Goal: Task Accomplishment & Management: Complete application form

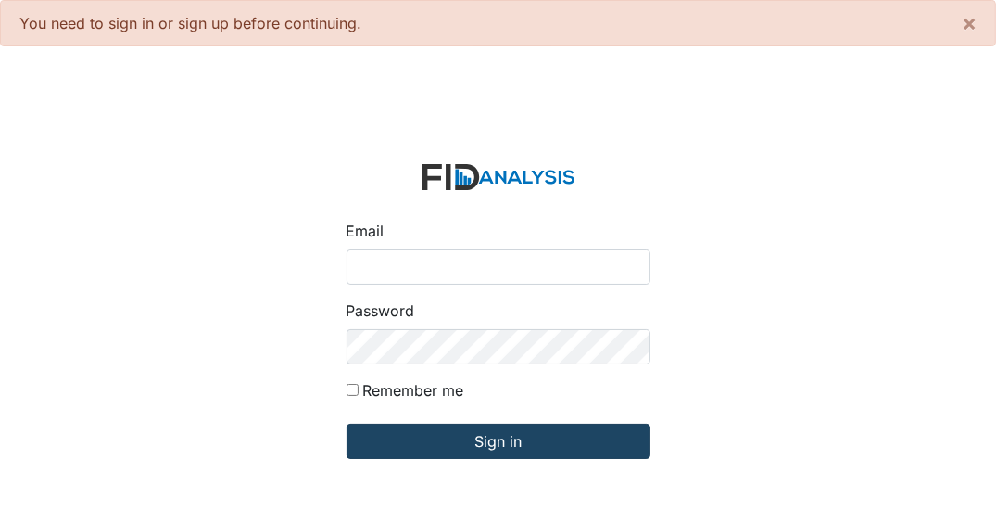
type input "[EMAIL_ADDRESS][DOMAIN_NAME]"
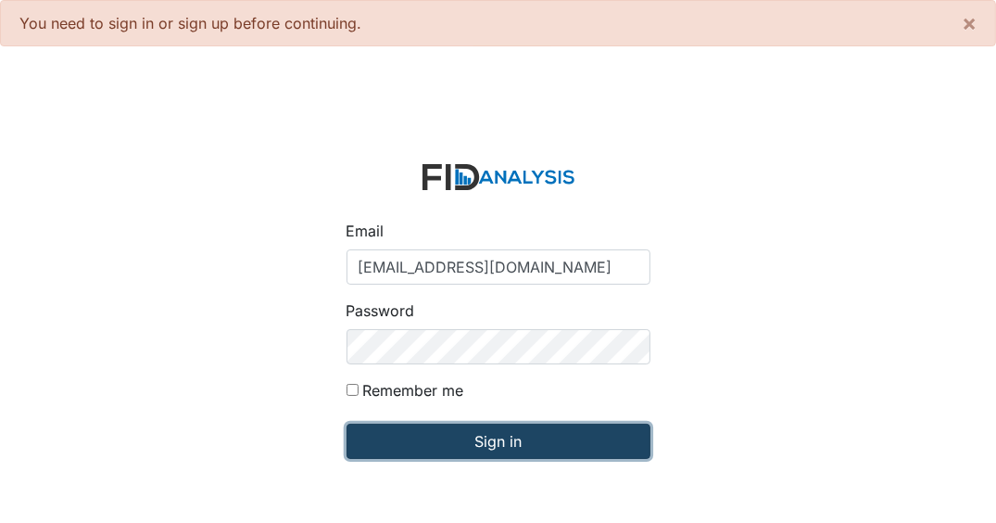
click at [560, 440] on input "Sign in" at bounding box center [499, 440] width 304 height 35
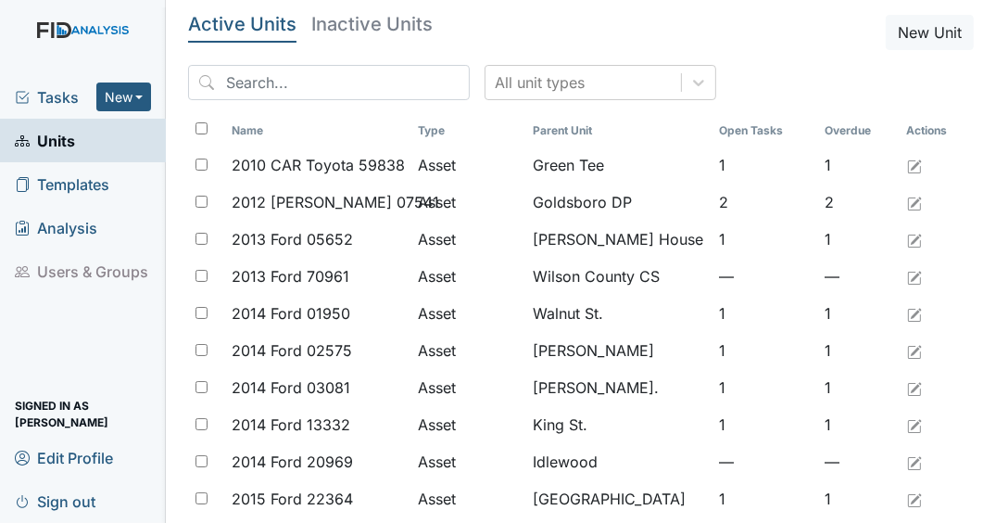
click at [75, 100] on span "Tasks" at bounding box center [56, 97] width 82 height 22
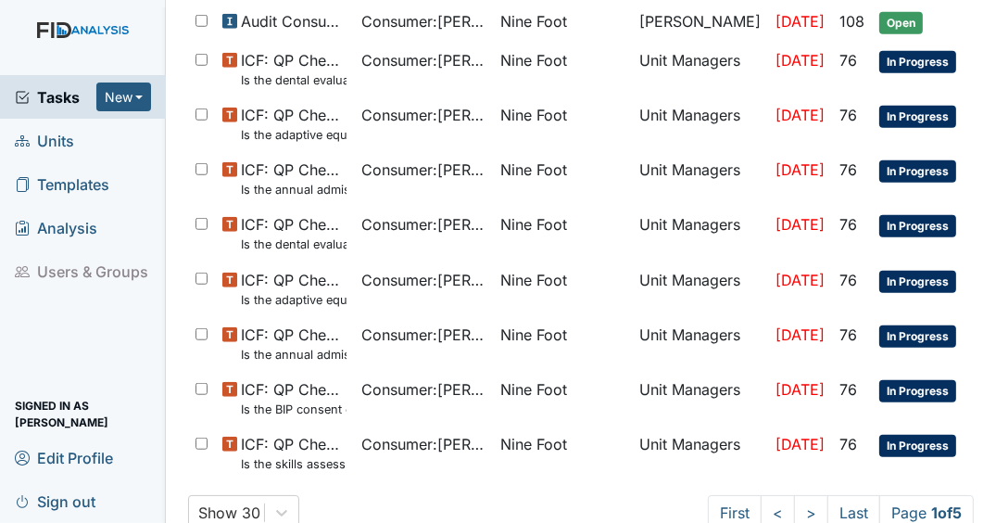
scroll to position [1172, 0]
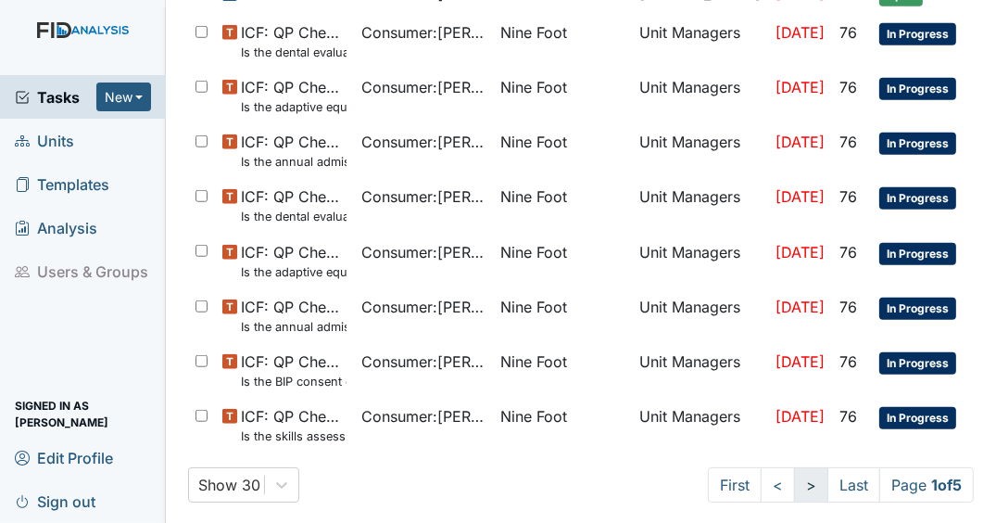
click at [797, 481] on link ">" at bounding box center [811, 484] width 34 height 35
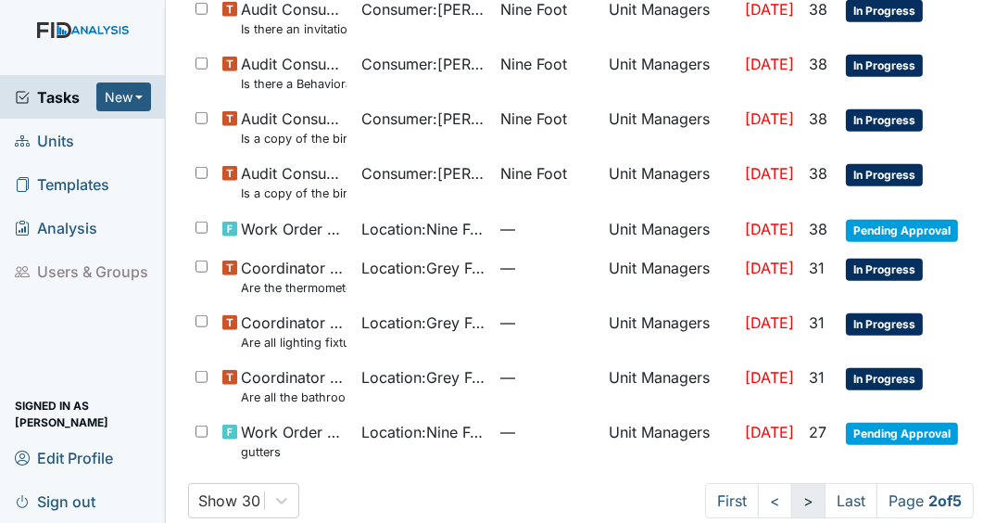
scroll to position [1334, 0]
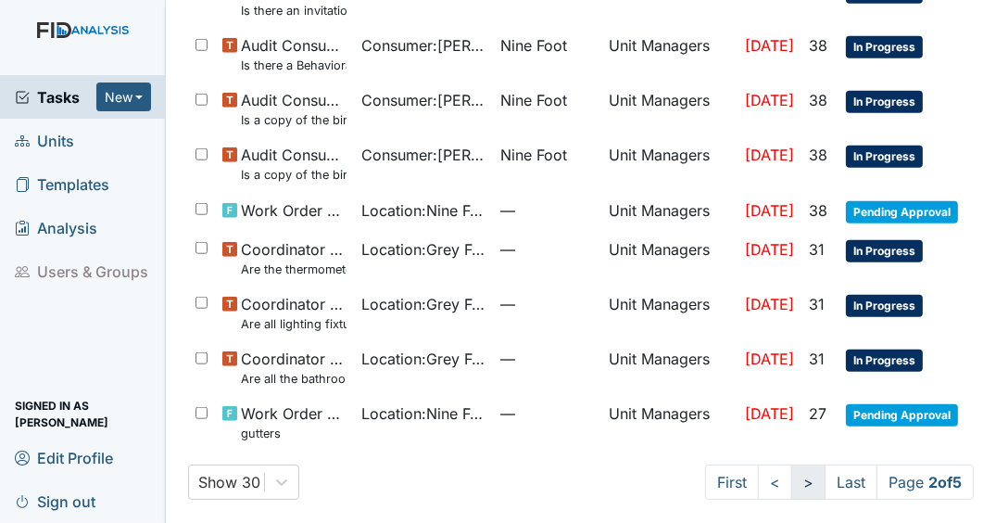
click at [801, 479] on link ">" at bounding box center [808, 481] width 34 height 35
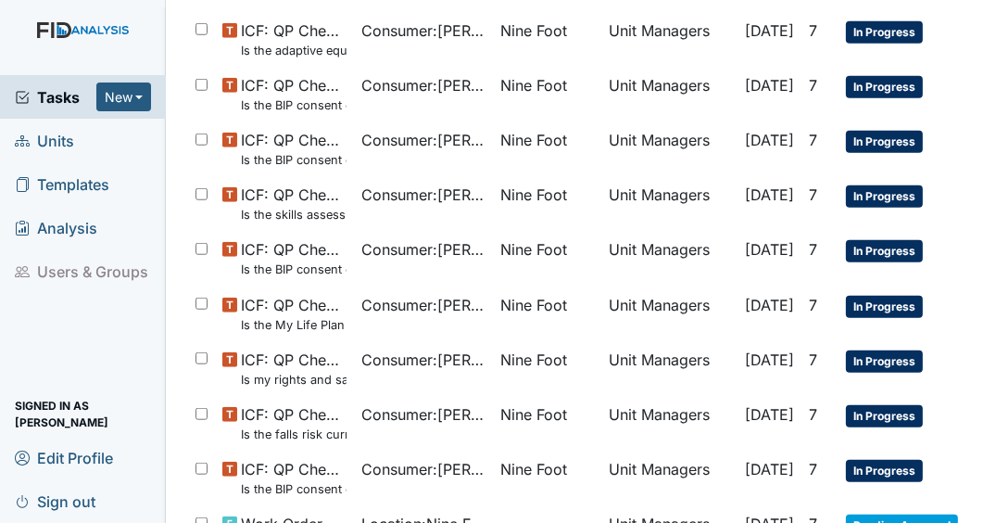
scroll to position [1334, 0]
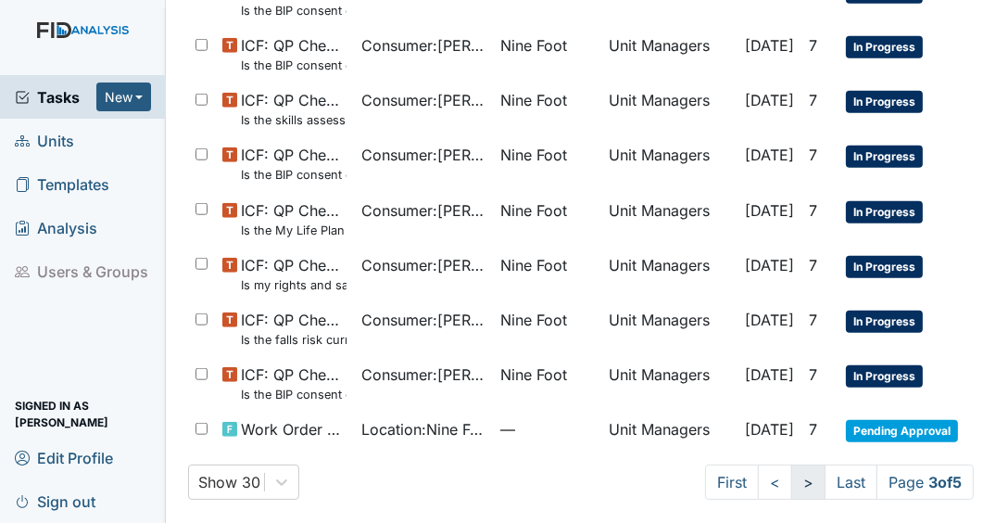
click at [791, 471] on link ">" at bounding box center [808, 481] width 34 height 35
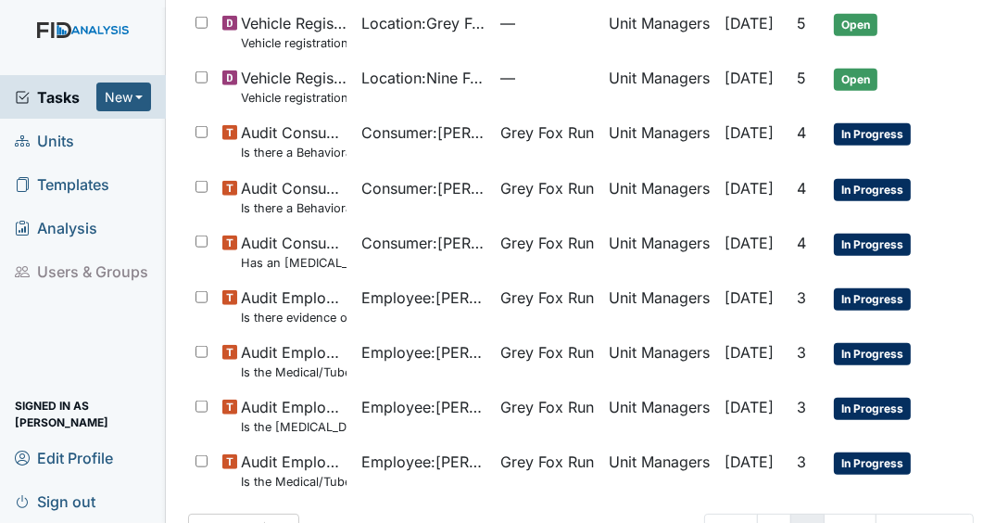
scroll to position [1367, 0]
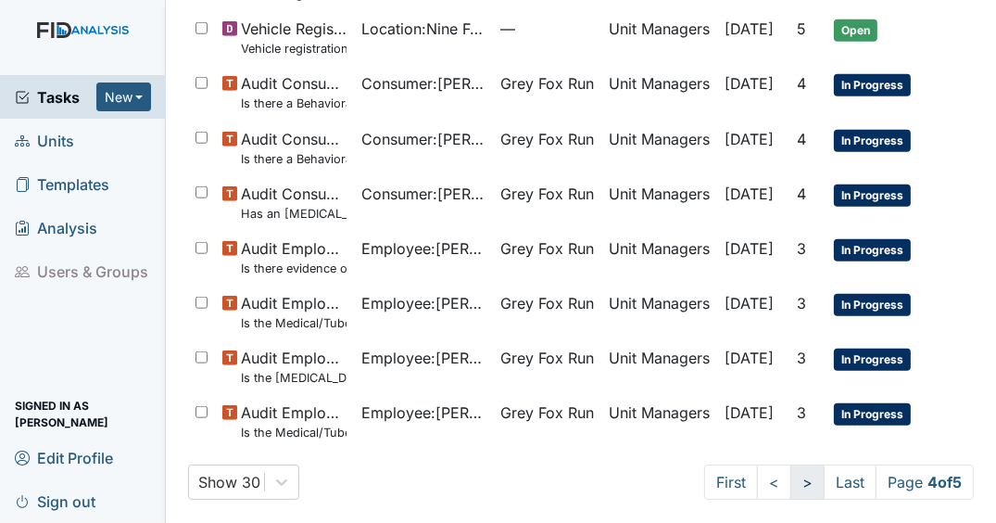
click at [795, 483] on link ">" at bounding box center [807, 481] width 34 height 35
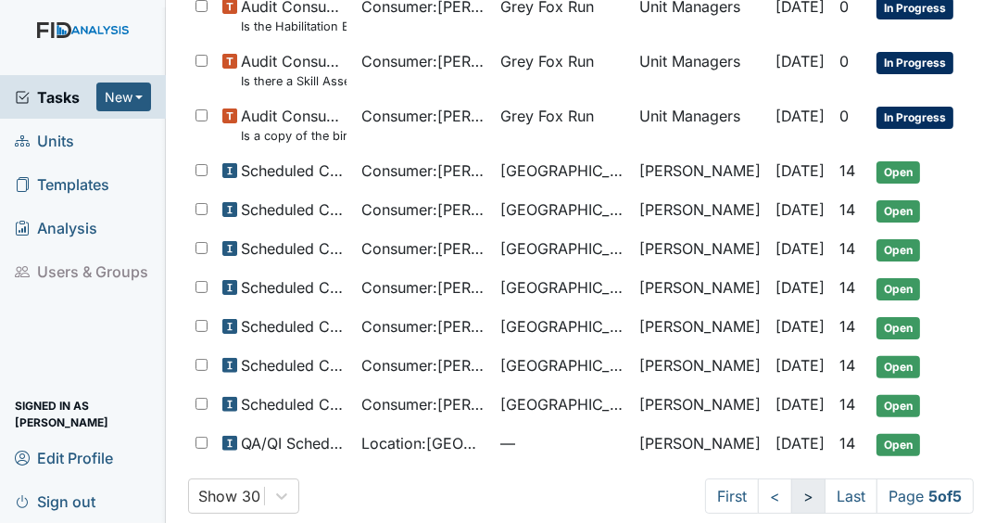
scroll to position [415, 0]
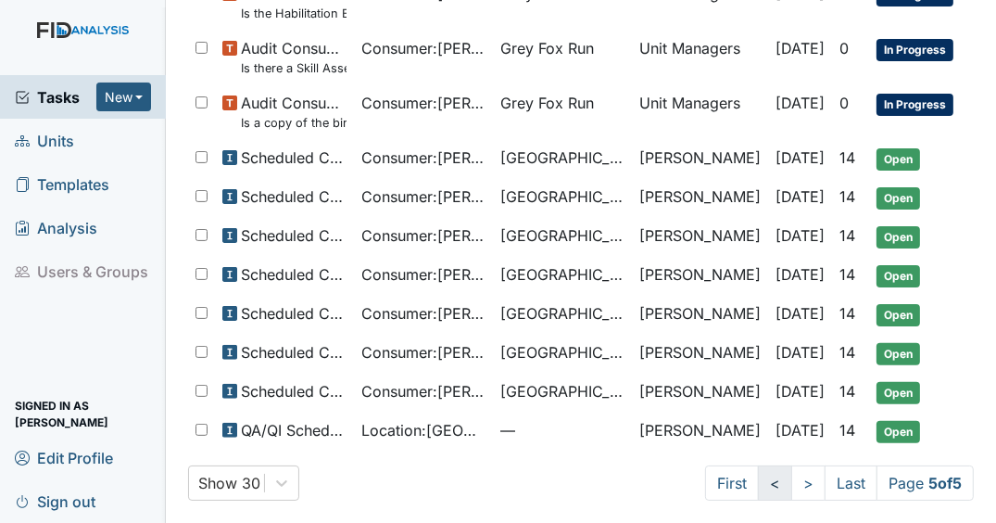
click at [761, 478] on link "<" at bounding box center [775, 482] width 34 height 35
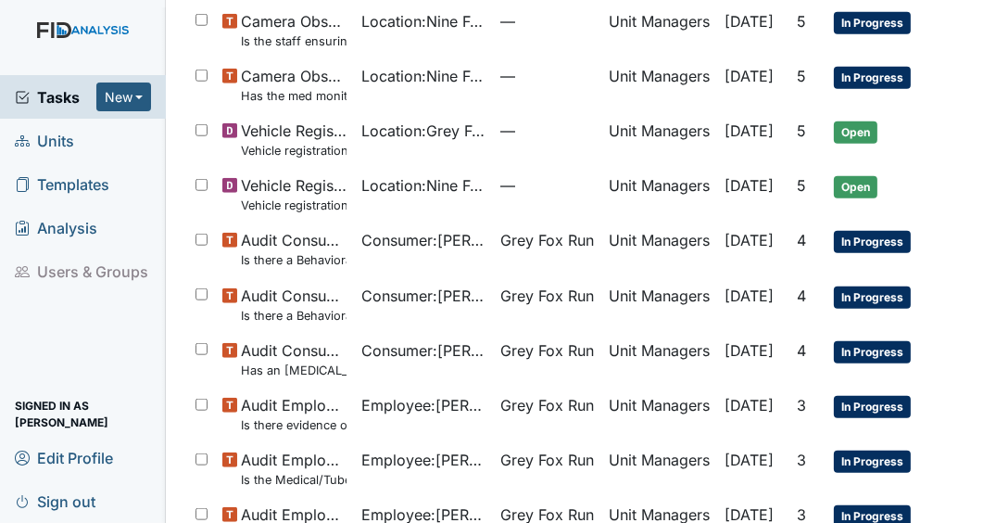
scroll to position [1367, 0]
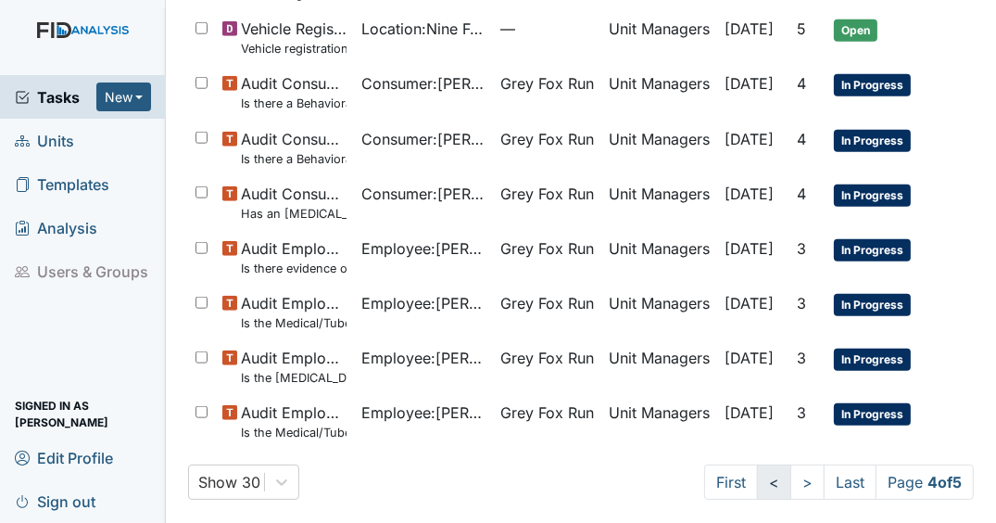
click at [764, 483] on link "<" at bounding box center [774, 481] width 34 height 35
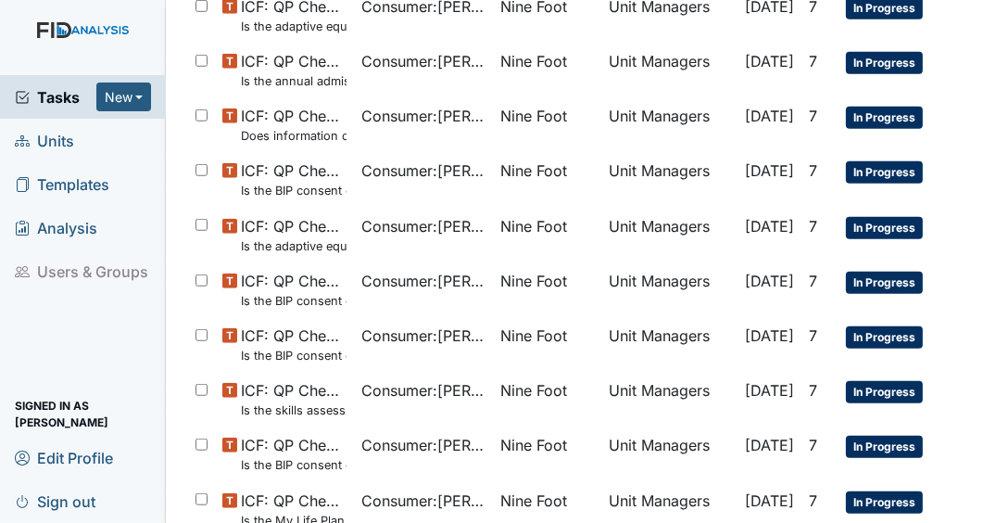
scroll to position [1334, 0]
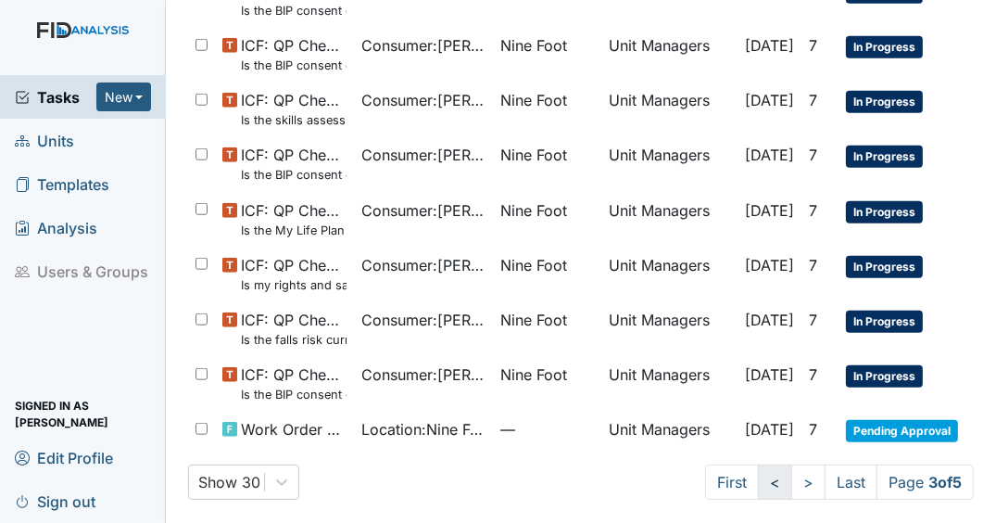
click at [758, 482] on link "<" at bounding box center [775, 481] width 34 height 35
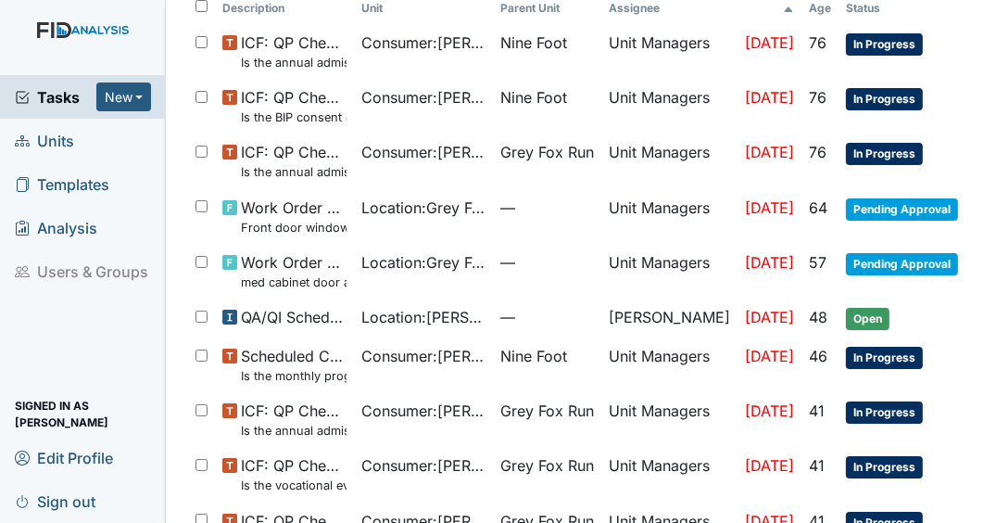
scroll to position [146, 0]
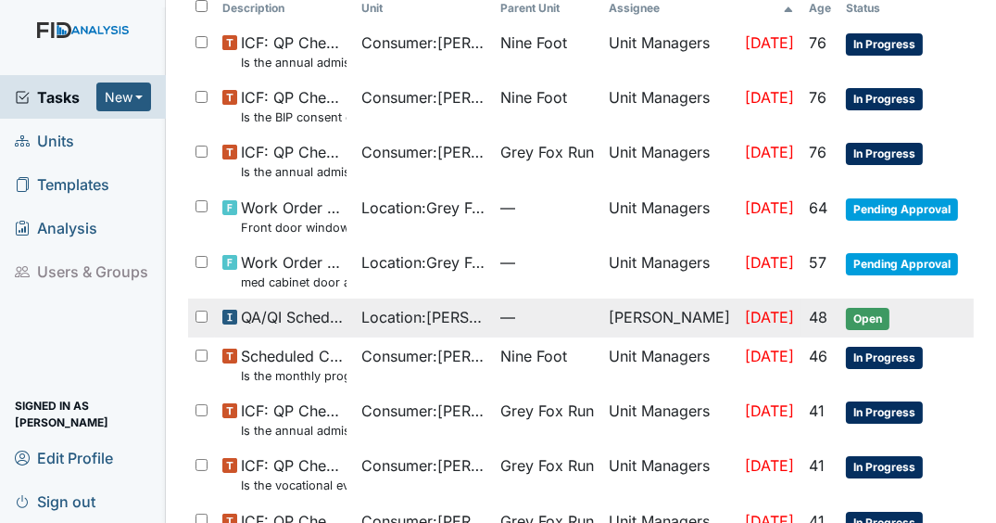
click at [890, 308] on span "Open" at bounding box center [868, 319] width 44 height 22
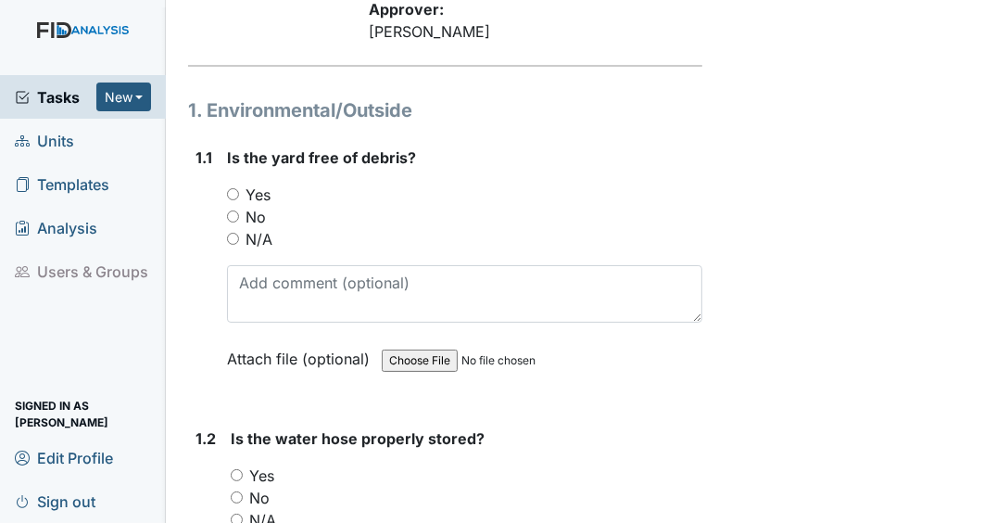
scroll to position [284, 0]
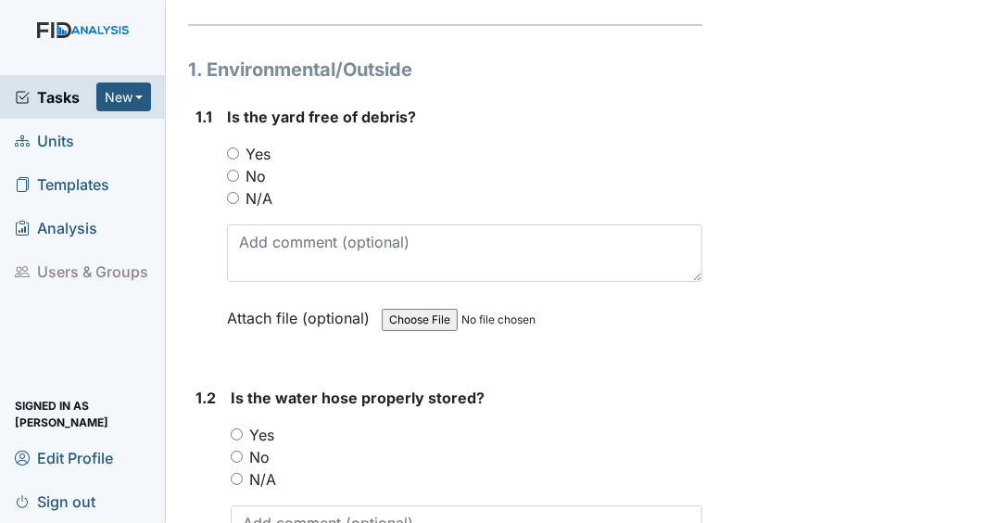
drag, startPoint x: 367, startPoint y: 489, endPoint x: 725, endPoint y: 72, distance: 549.4
click at [473, 163] on div "Yes" at bounding box center [464, 154] width 475 height 22
click at [441, 159] on div "Yes" at bounding box center [464, 154] width 475 height 22
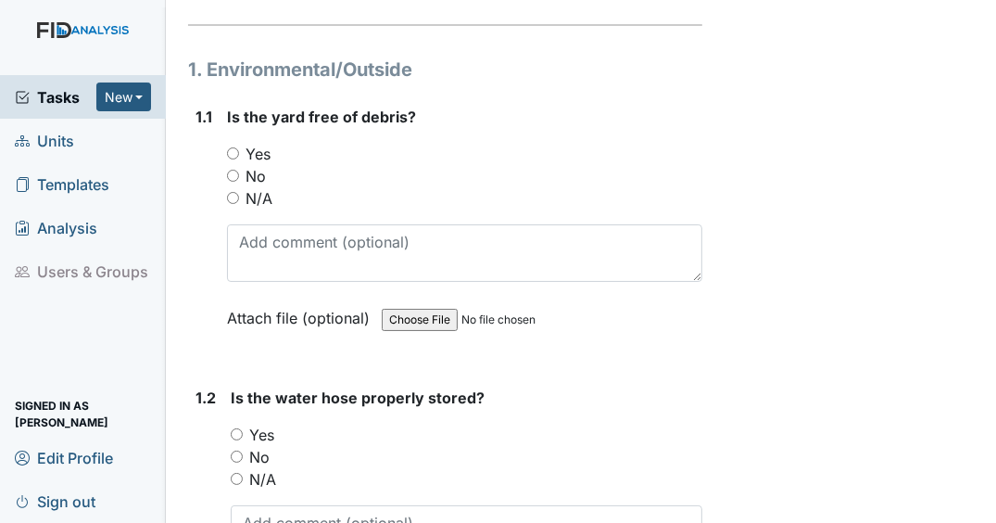
click at [231, 150] on input "Yes" at bounding box center [233, 153] width 12 height 12
radio input "true"
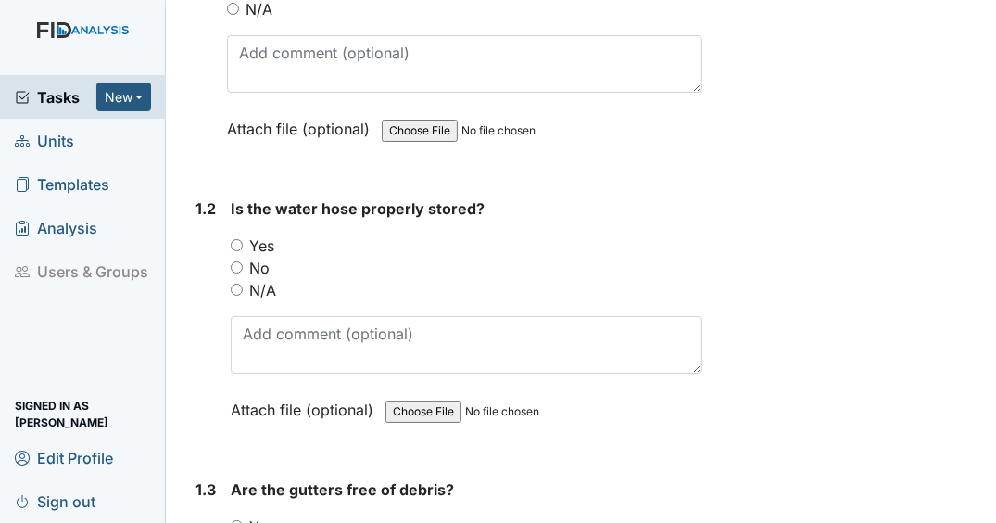
scroll to position [506, 0]
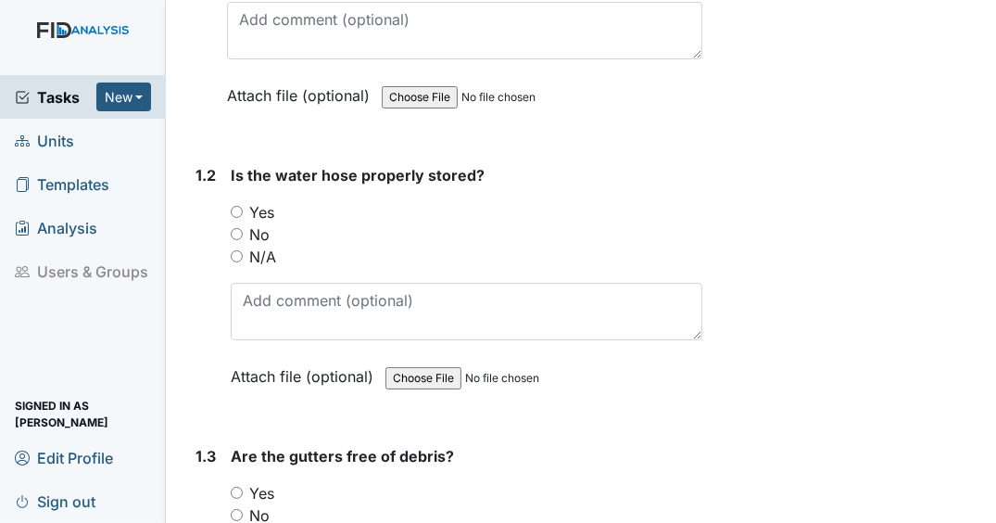
click at [237, 208] on input "Yes" at bounding box center [237, 212] width 12 height 12
radio input "true"
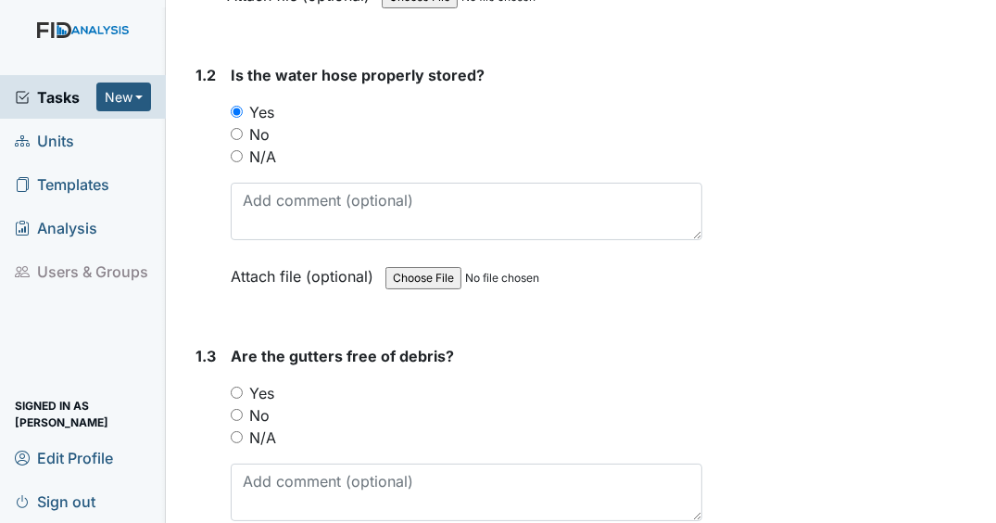
scroll to position [728, 0]
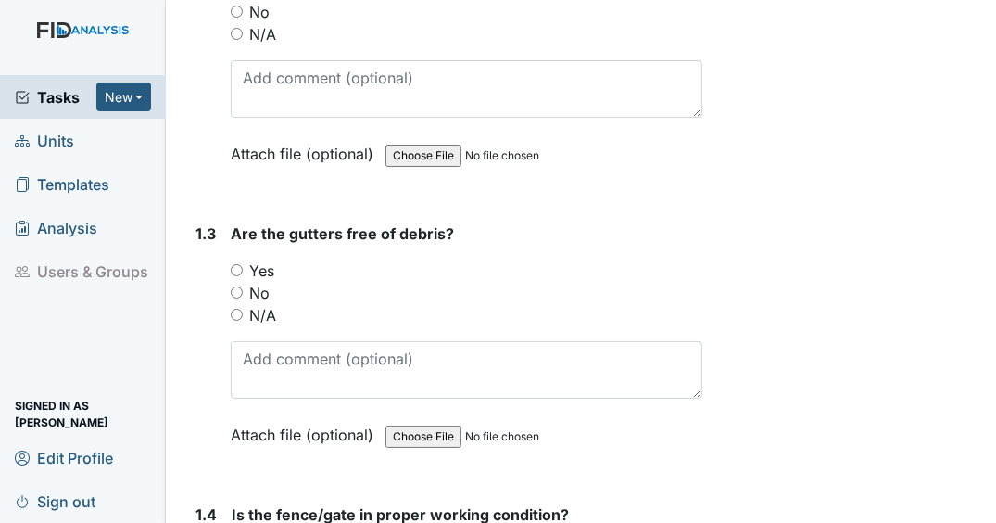
click at [236, 269] on input "Yes" at bounding box center [237, 270] width 12 height 12
radio input "true"
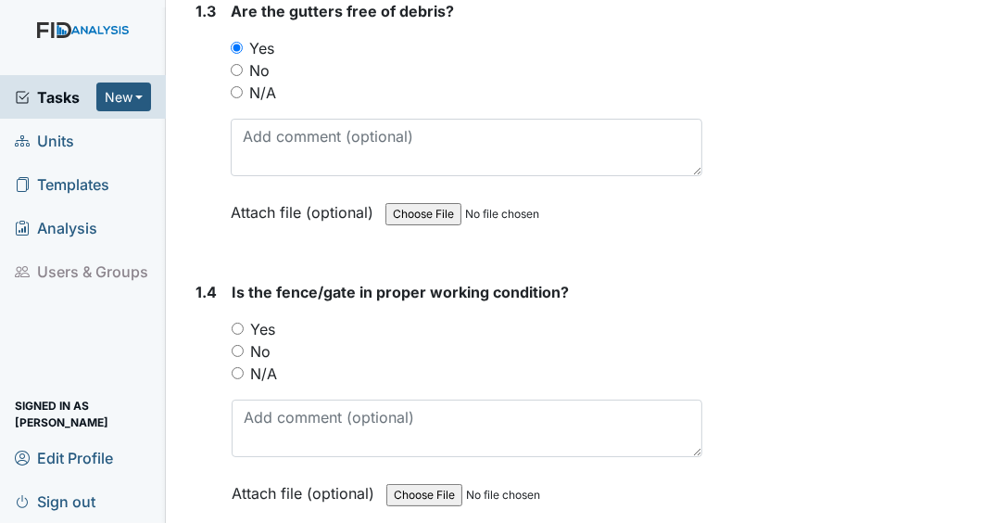
click at [237, 322] on input "Yes" at bounding box center [238, 328] width 12 height 12
radio input "true"
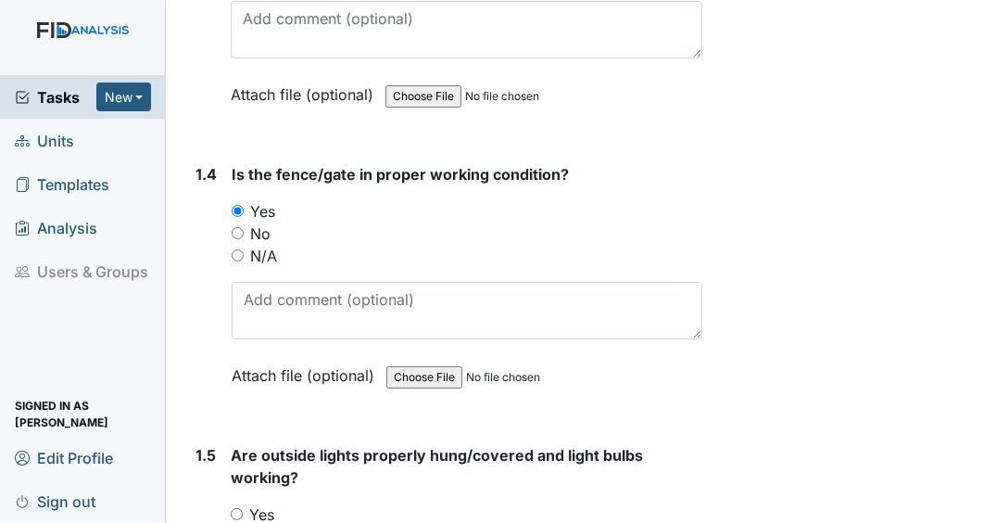
scroll to position [1173, 0]
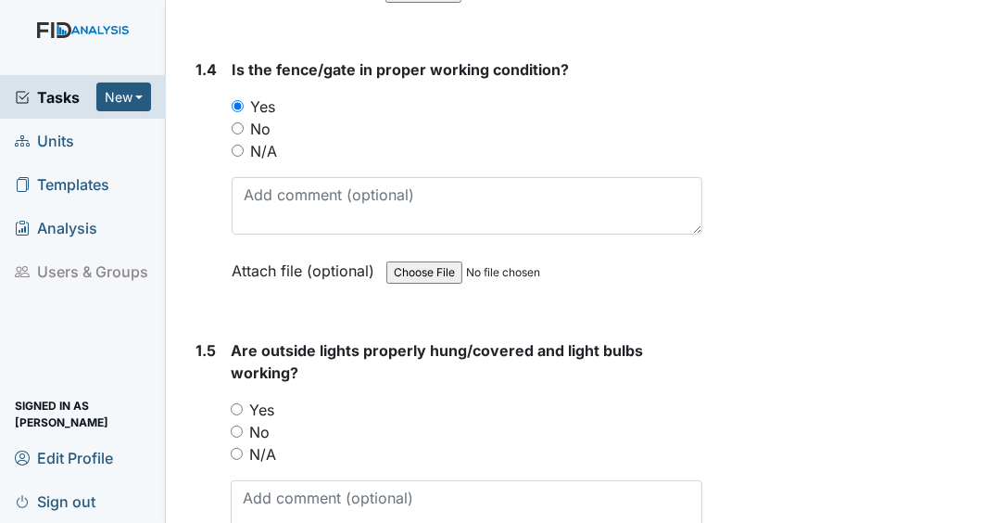
click at [234, 403] on input "Yes" at bounding box center [237, 409] width 12 height 12
radio input "true"
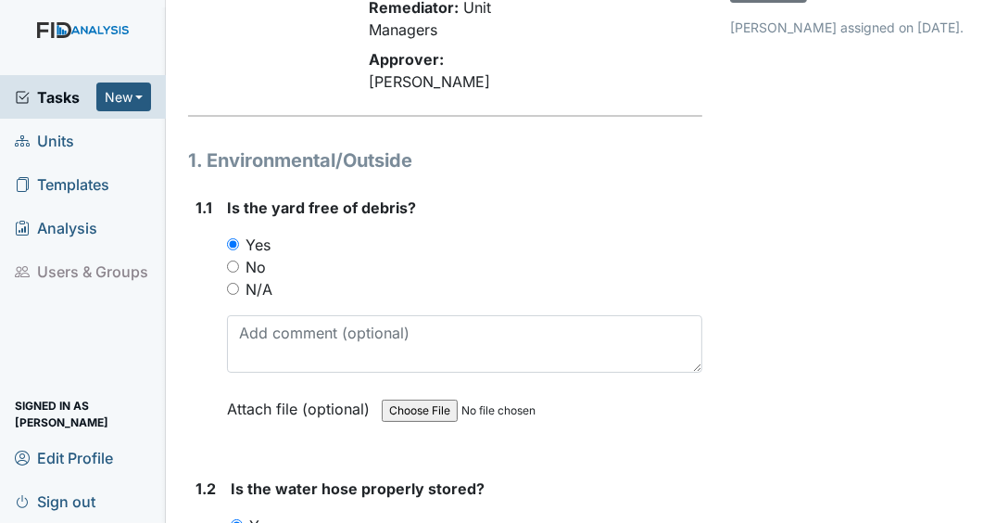
scroll to position [134, 0]
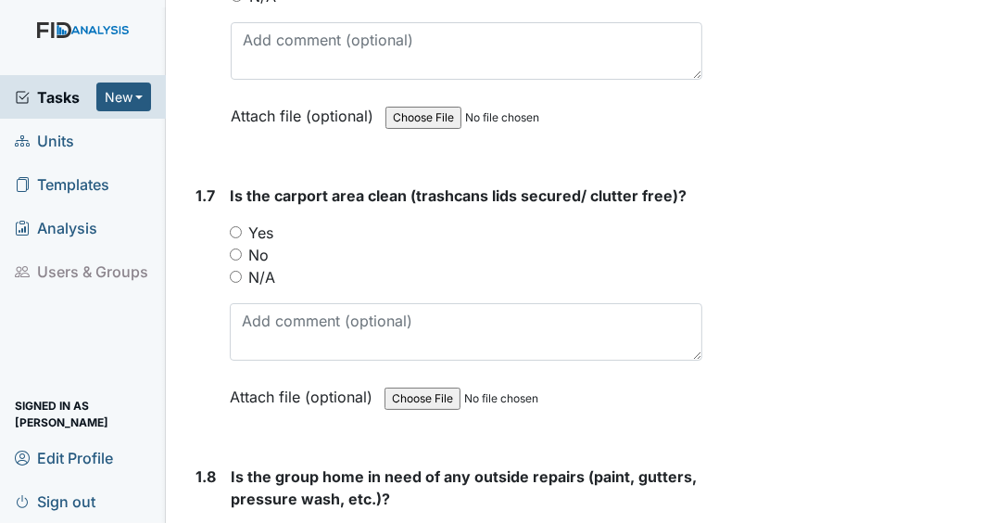
scroll to position [1913, 0]
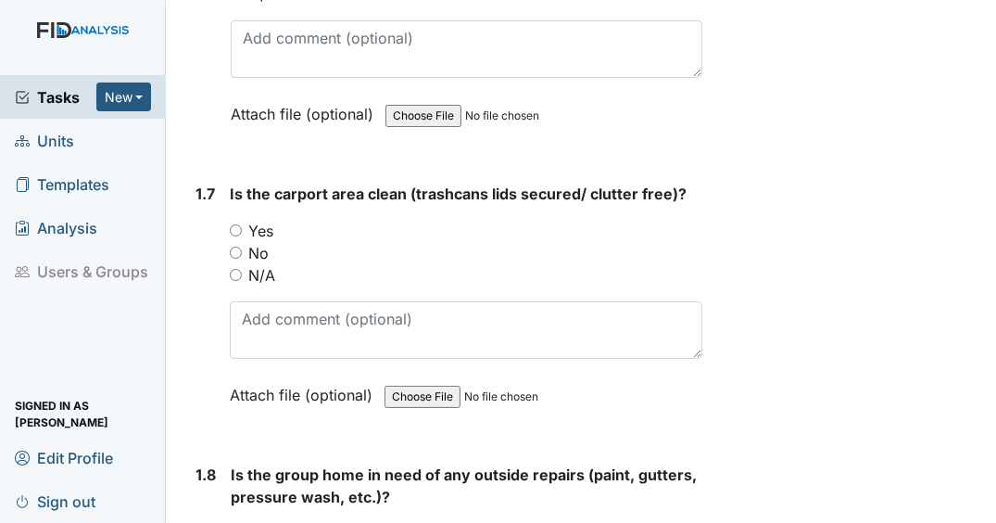
click at [240, 224] on input "Yes" at bounding box center [236, 230] width 12 height 12
radio input "true"
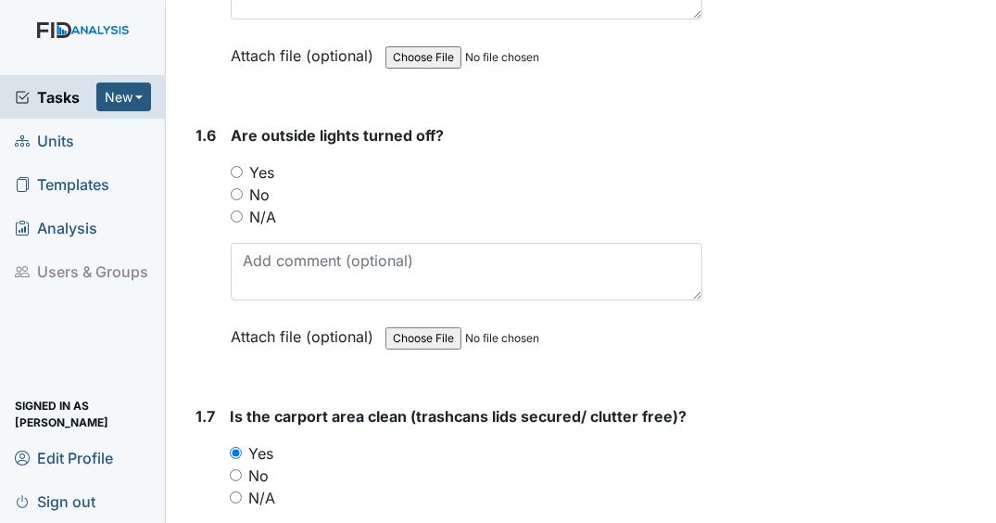
click at [238, 168] on input "Yes" at bounding box center [237, 172] width 12 height 12
radio input "true"
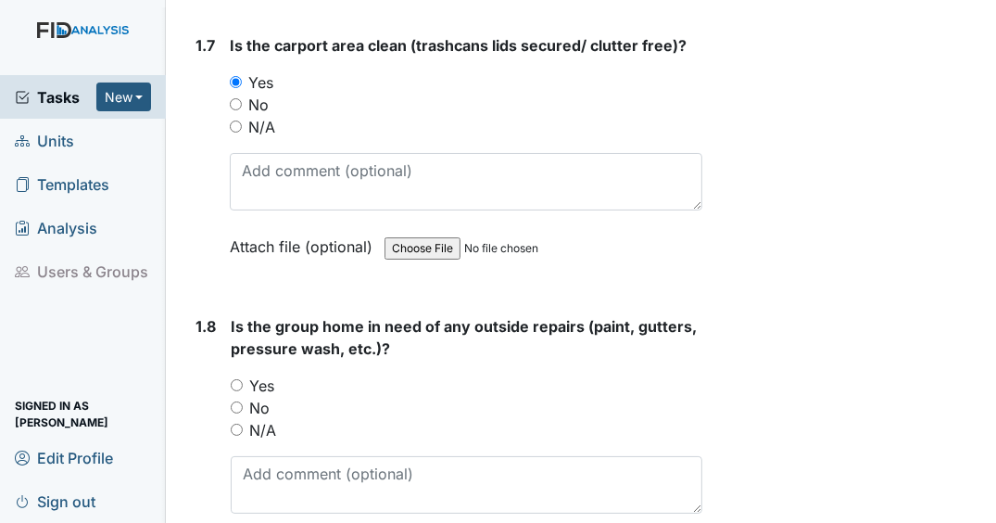
scroll to position [2210, 0]
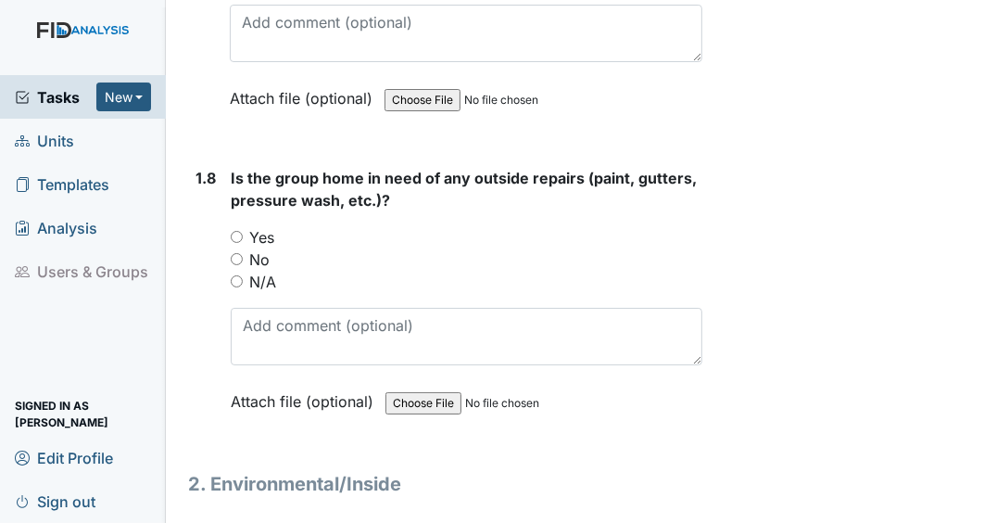
click at [238, 253] on input "No" at bounding box center [237, 259] width 12 height 12
radio input "true"
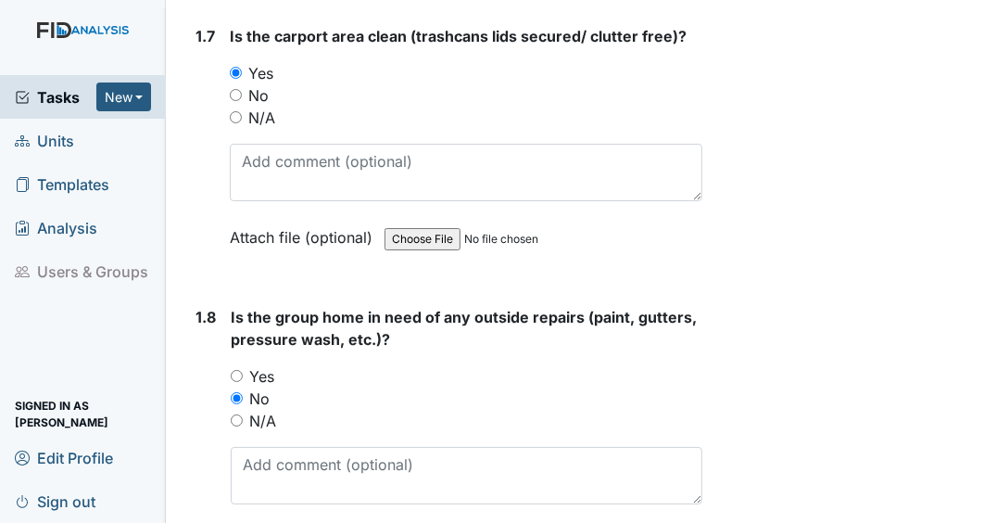
scroll to position [2072, 0]
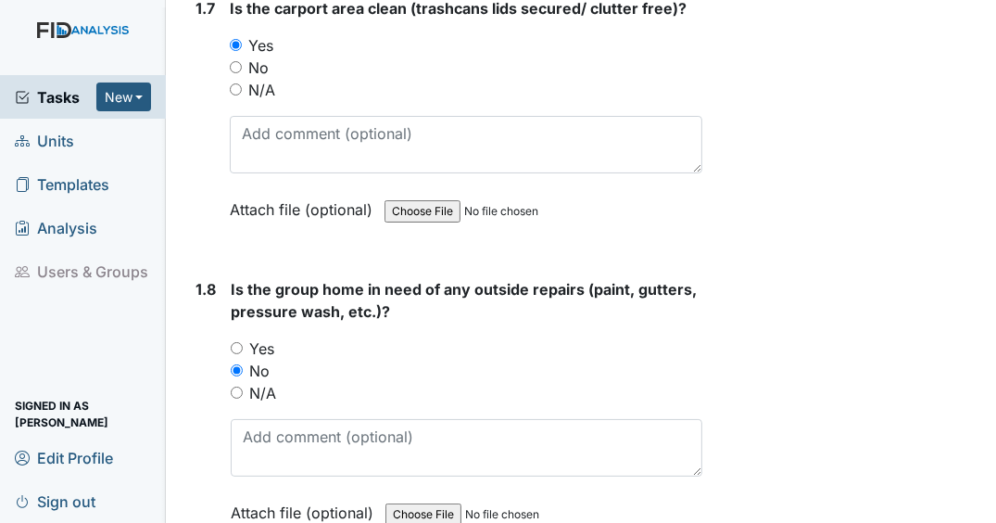
scroll to position [2034, 0]
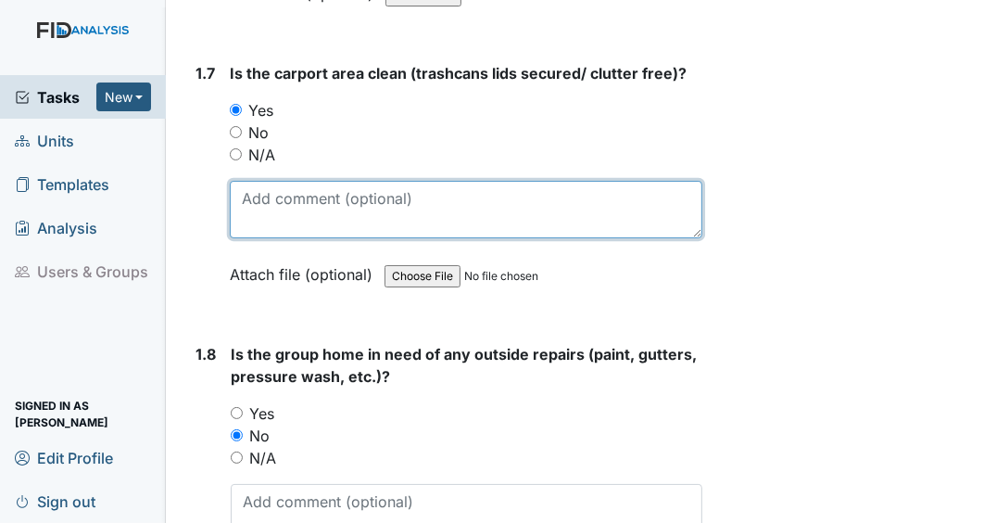
click at [479, 196] on textarea at bounding box center [466, 209] width 473 height 57
type textarea "l"
type textarea "b"
type textarea "l"
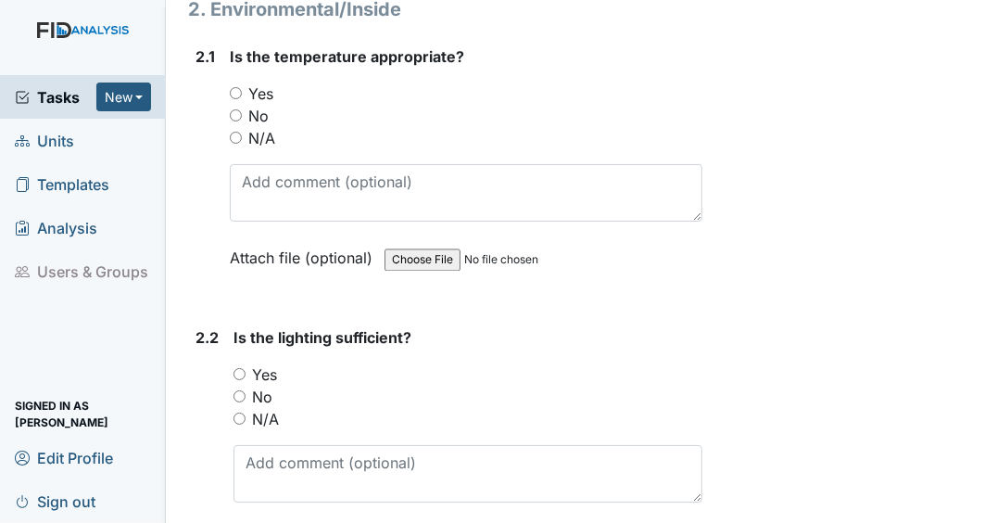
scroll to position [2694, 0]
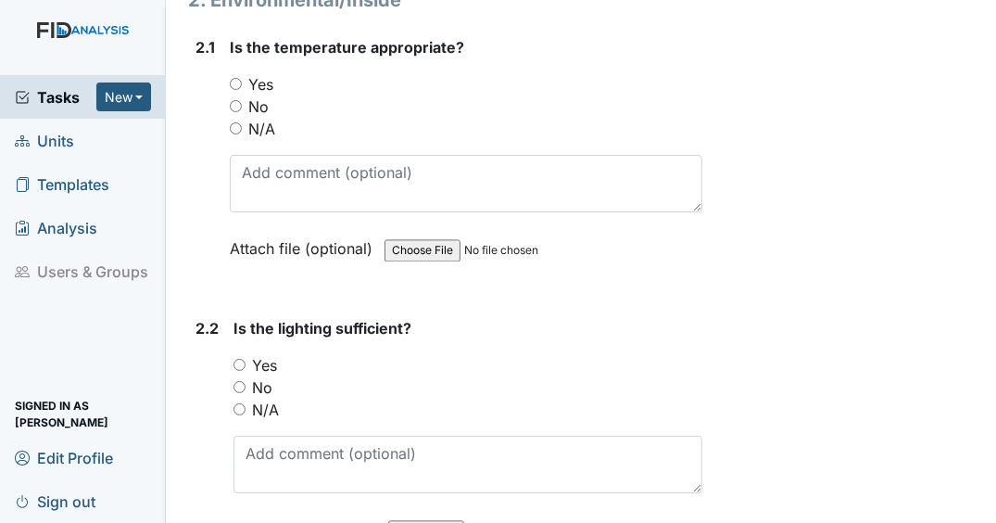
type textarea "Consumer has an objective to blow leaves. Leaves under carport; consumer will b…"
click at [234, 78] on input "Yes" at bounding box center [236, 84] width 12 height 12
radio input "true"
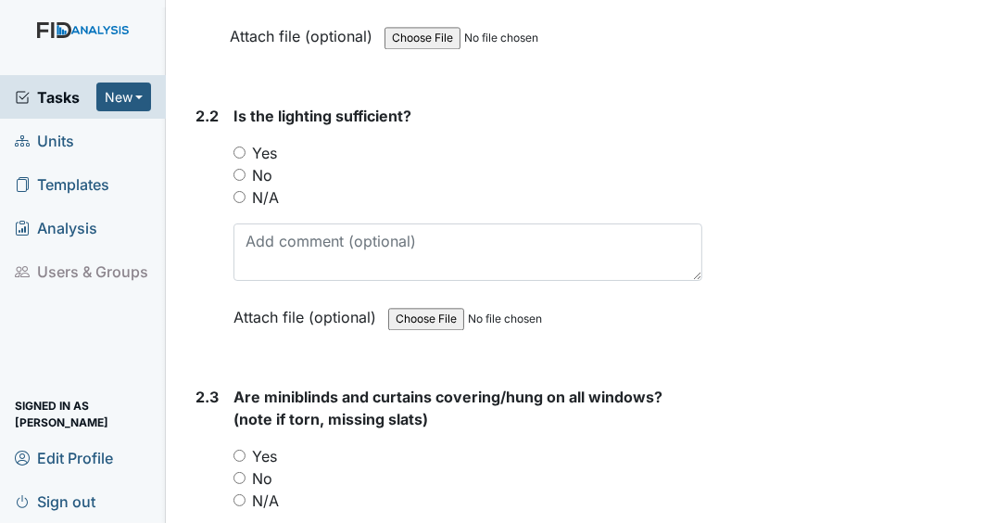
click at [238, 146] on input "Yes" at bounding box center [240, 152] width 12 height 12
radio input "true"
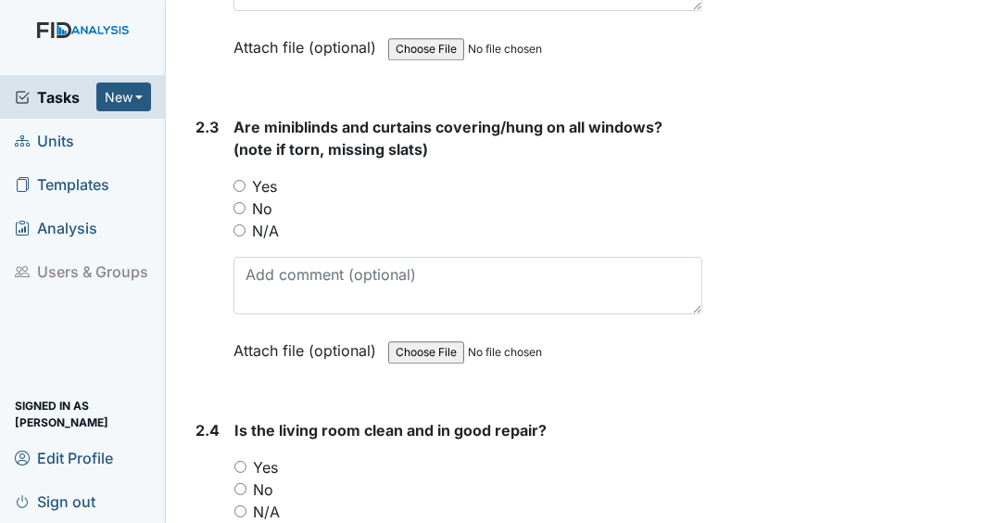
scroll to position [3176, 0]
click at [237, 179] on input "Yes" at bounding box center [240, 185] width 12 height 12
radio input "true"
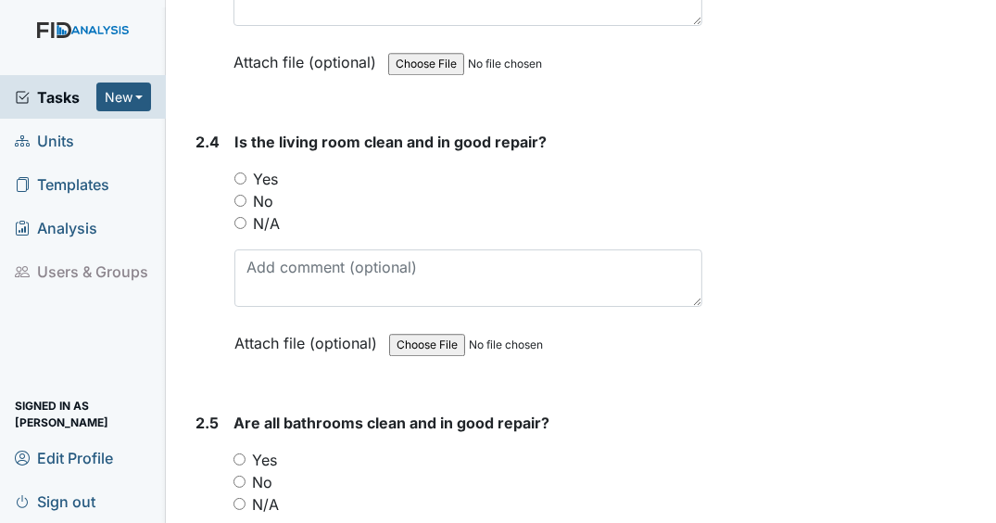
click at [240, 172] on input "Yes" at bounding box center [240, 178] width 12 height 12
radio input "true"
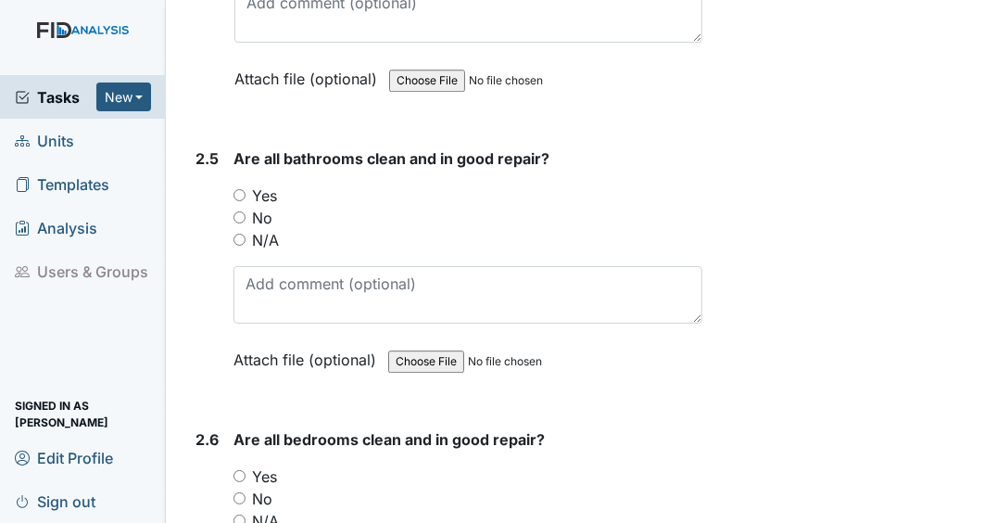
click at [237, 189] on input "Yes" at bounding box center [240, 195] width 12 height 12
radio input "true"
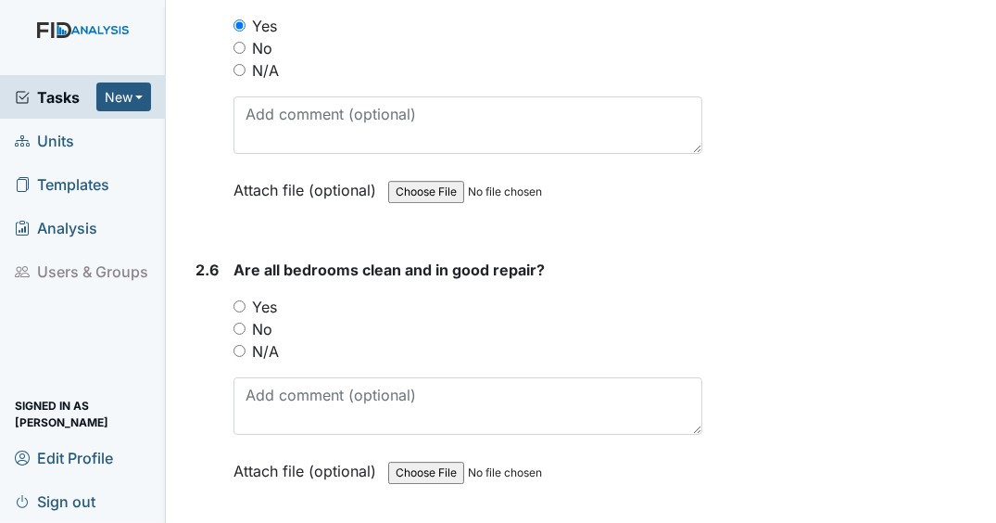
scroll to position [3902, 0]
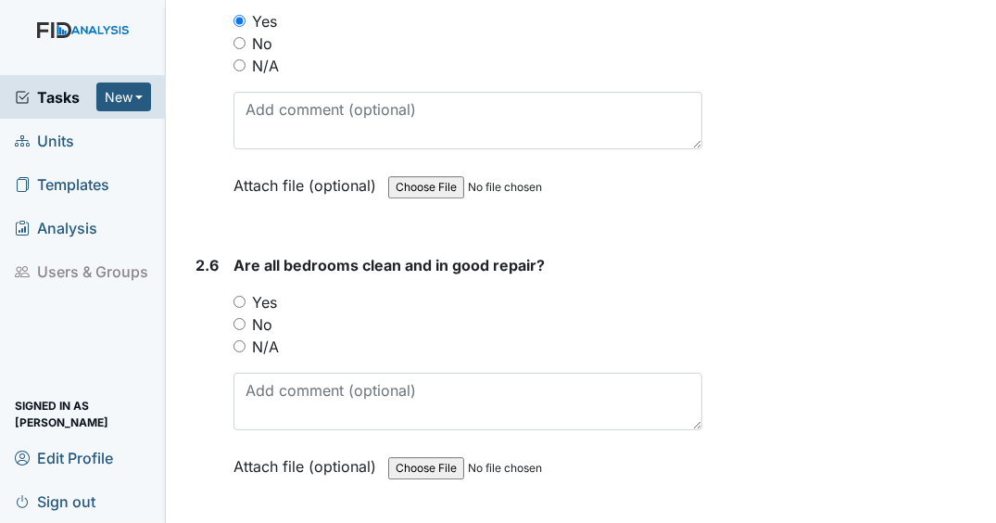
click at [238, 340] on input "N/A" at bounding box center [240, 346] width 12 height 12
radio input "true"
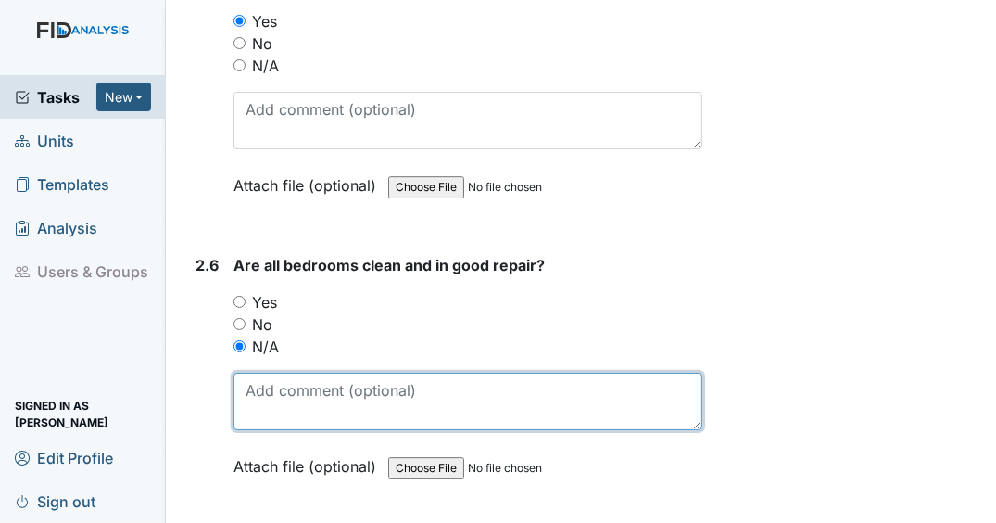
click at [251, 380] on textarea at bounding box center [468, 400] width 469 height 57
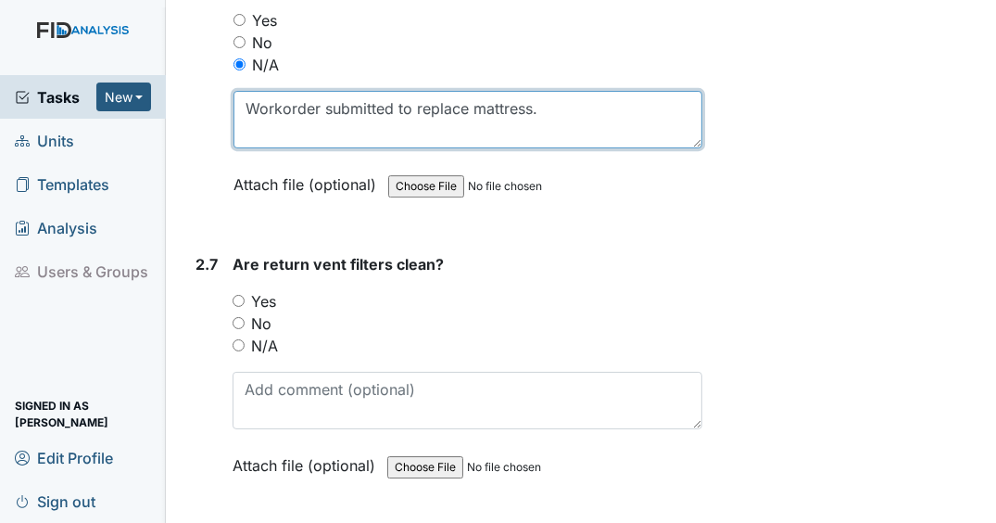
scroll to position [4185, 0]
type textarea "Workorder submitted to replace mattress."
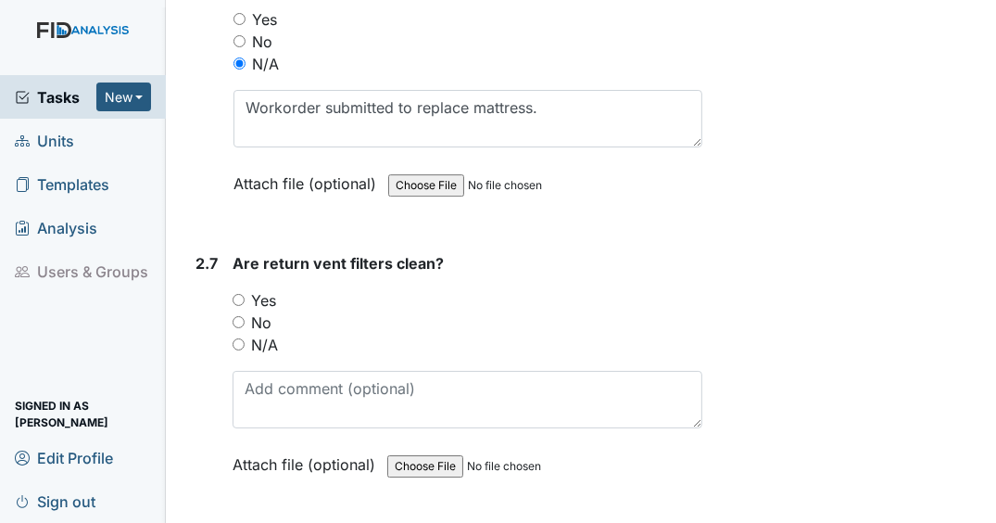
click at [238, 294] on input "Yes" at bounding box center [239, 300] width 12 height 12
radio input "true"
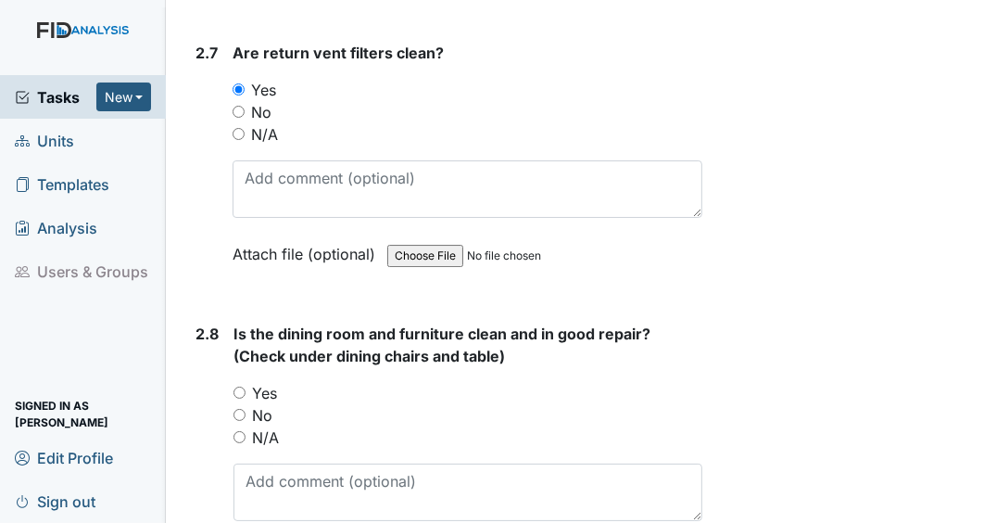
scroll to position [4395, 0]
click at [235, 386] on input "Yes" at bounding box center [240, 392] width 12 height 12
radio input "true"
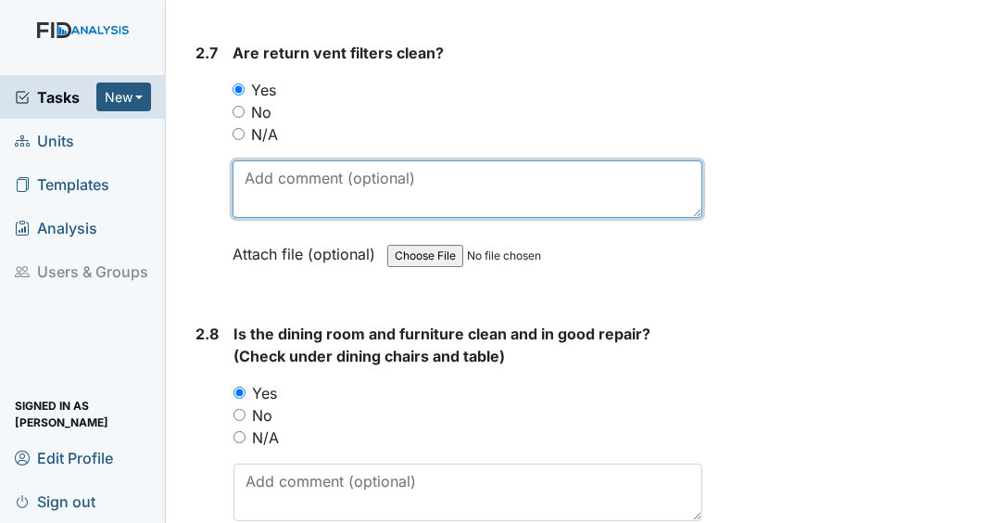
click at [350, 170] on textarea at bounding box center [468, 188] width 470 height 57
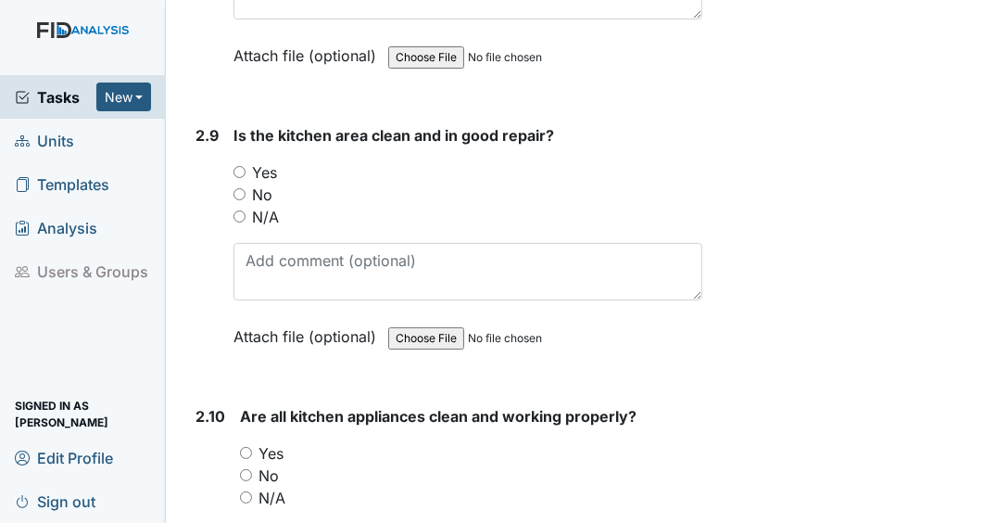
scroll to position [4900, 0]
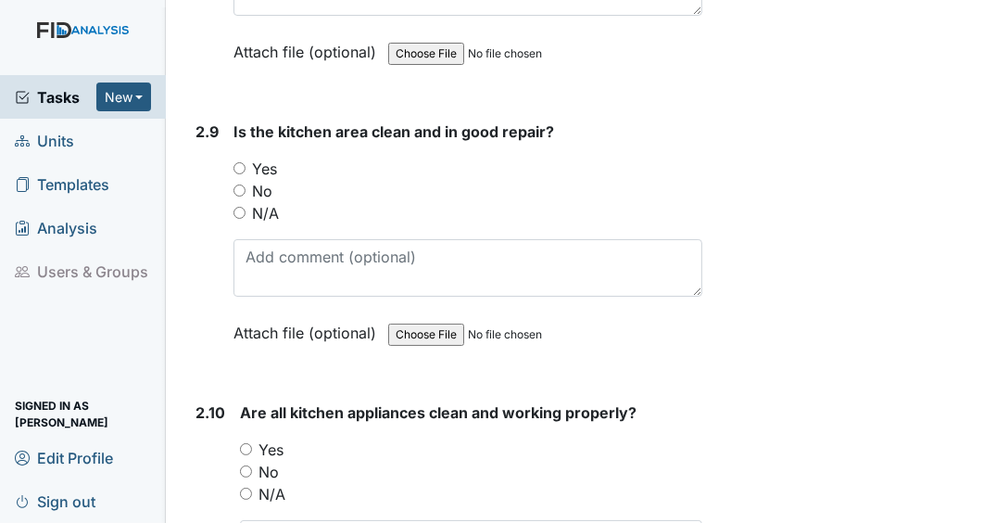
click at [238, 162] on input "Yes" at bounding box center [240, 168] width 12 height 12
radio input "true"
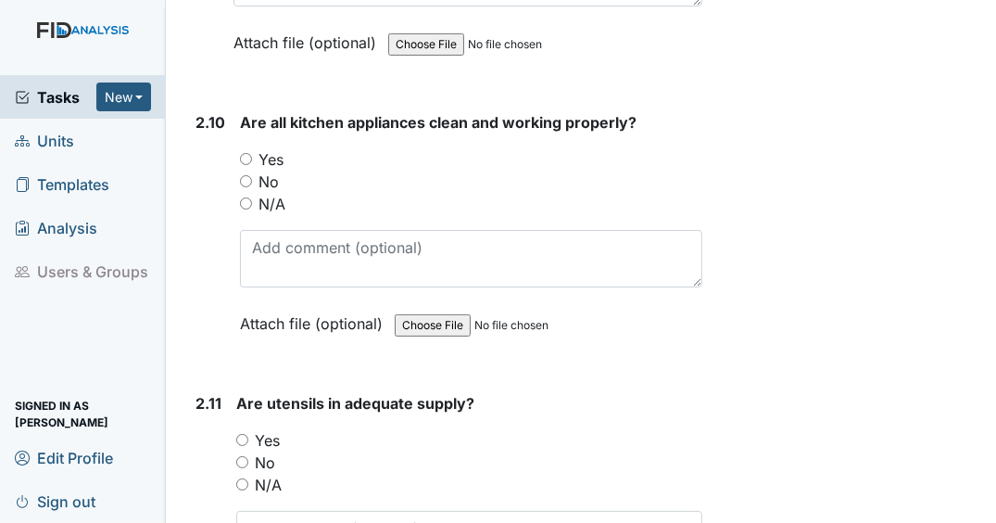
scroll to position [5197, 0]
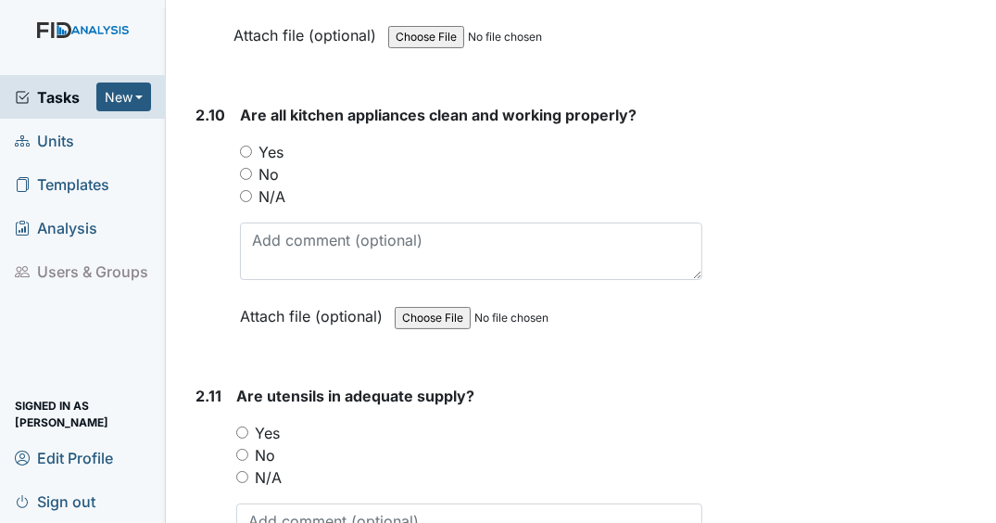
click at [240, 145] on input "Yes" at bounding box center [246, 151] width 12 height 12
radio input "true"
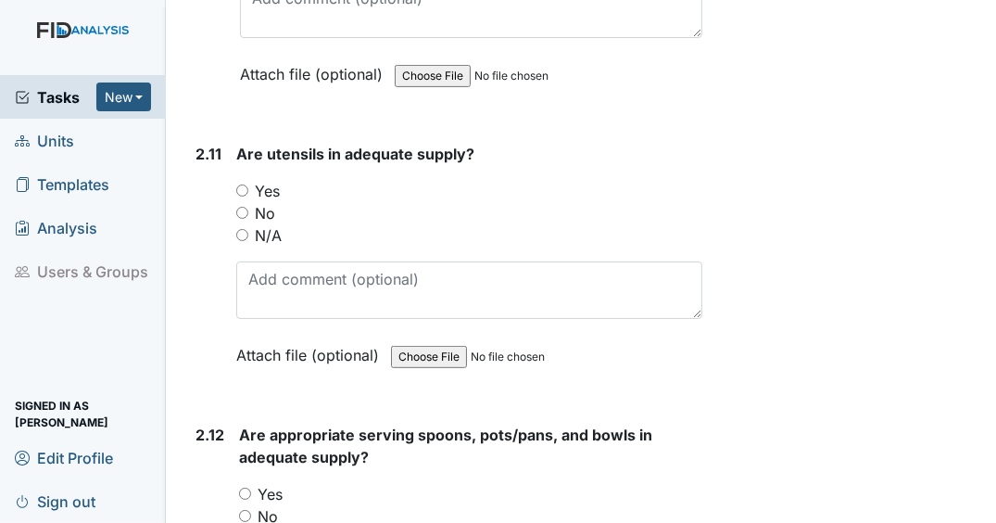
click at [238, 184] on input "Yes" at bounding box center [242, 190] width 12 height 12
radio input "true"
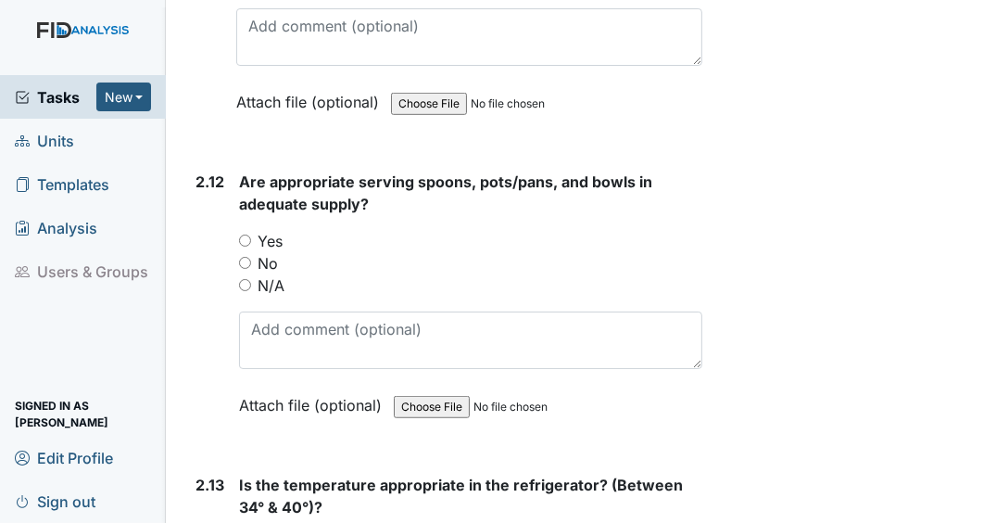
click at [244, 234] on input "Yes" at bounding box center [245, 240] width 12 height 12
radio input "true"
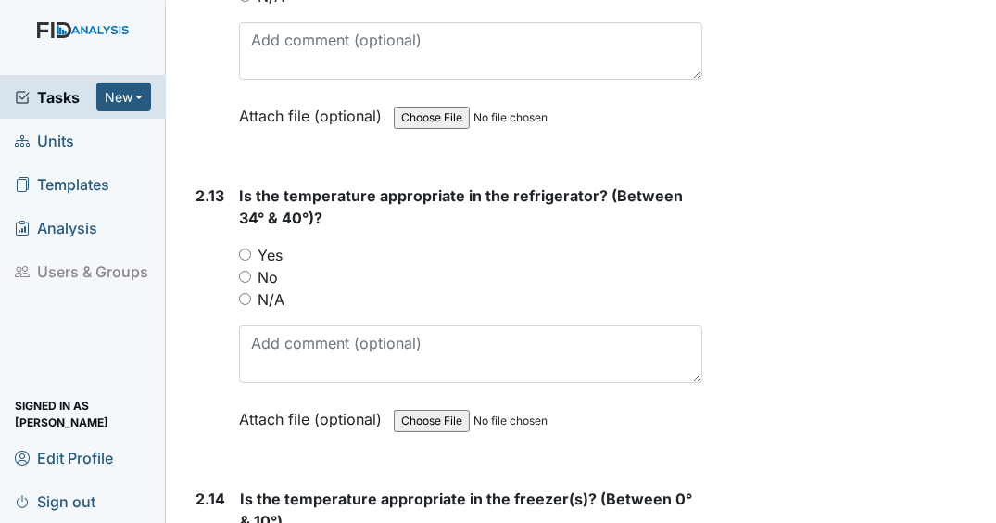
scroll to position [5981, 0]
click at [242, 248] on input "Yes" at bounding box center [245, 254] width 12 height 12
radio input "true"
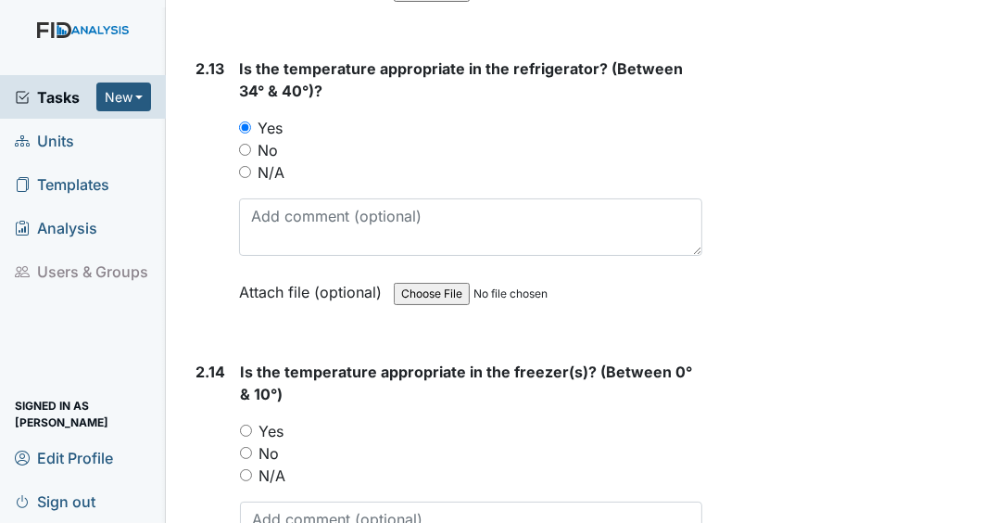
scroll to position [6129, 0]
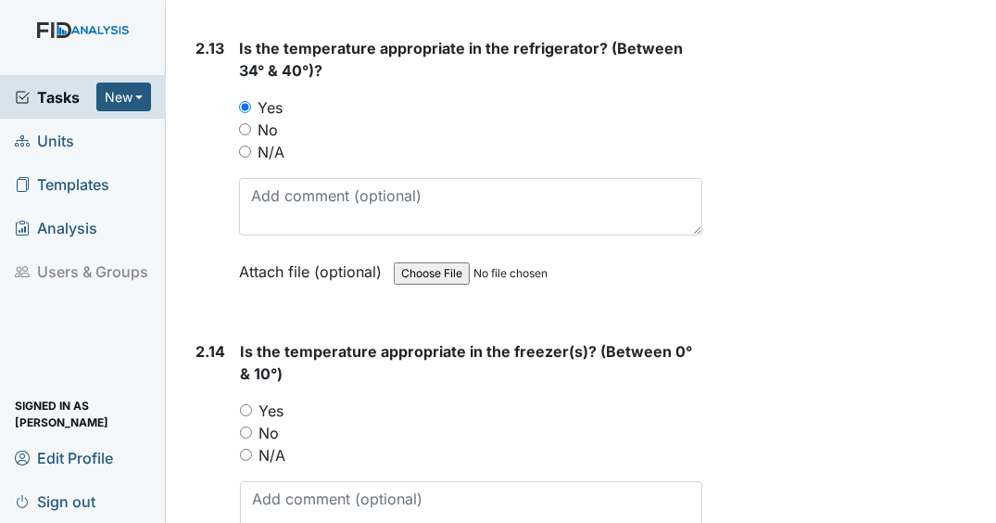
click at [244, 404] on input "Yes" at bounding box center [246, 410] width 12 height 12
radio input "true"
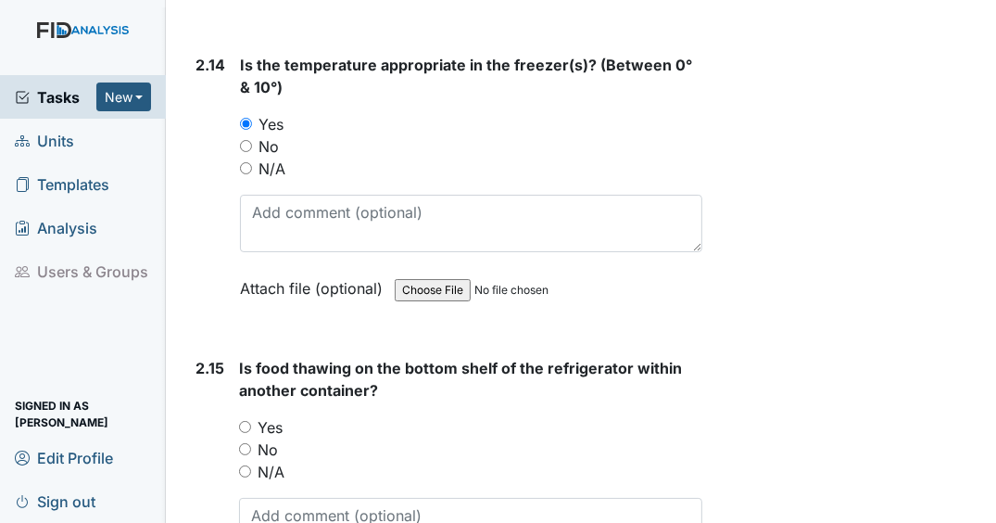
click at [240, 421] on input "Yes" at bounding box center [245, 427] width 12 height 12
radio input "true"
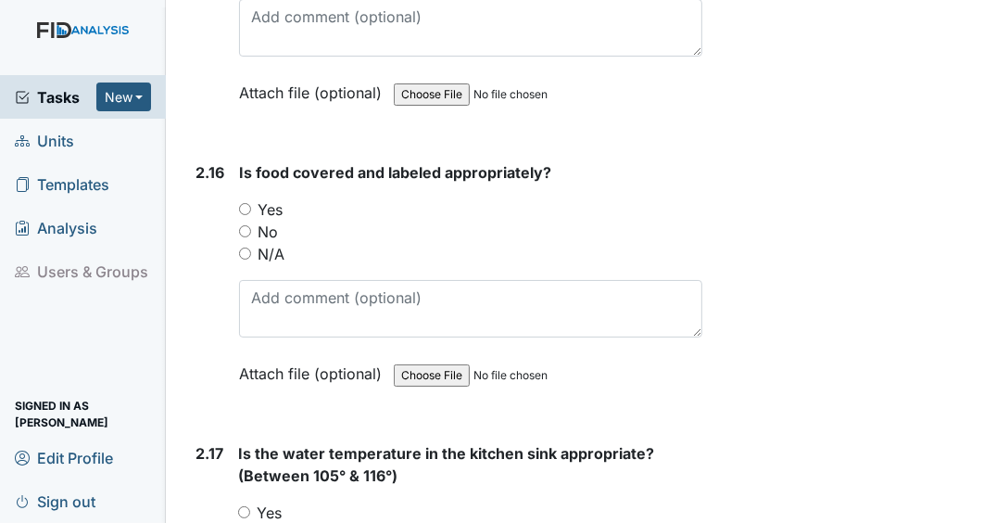
scroll to position [6923, 0]
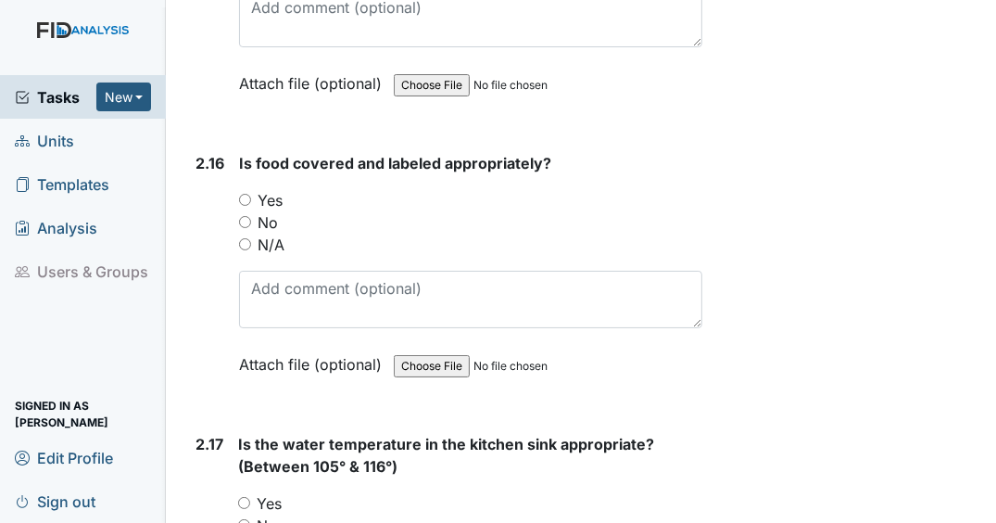
click at [244, 194] on input "Yes" at bounding box center [245, 200] width 12 height 12
radio input "true"
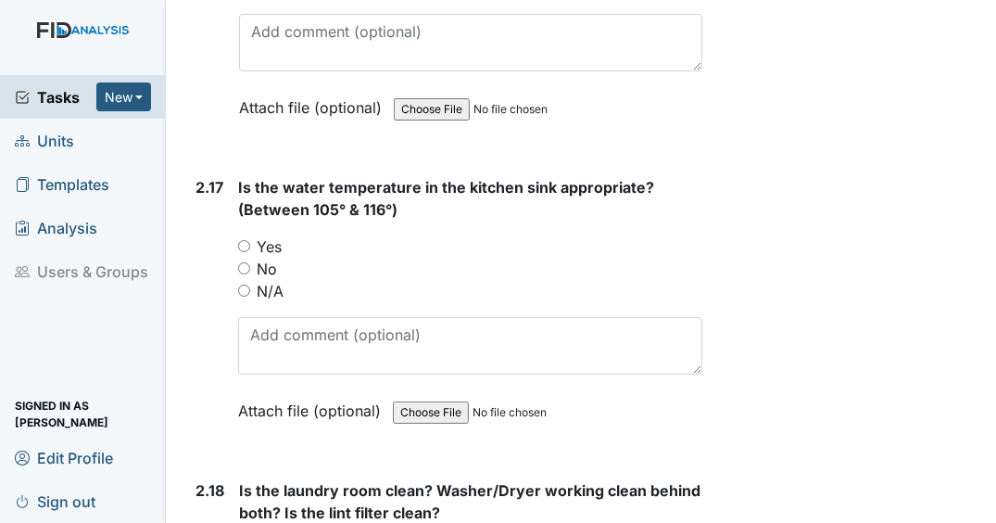
scroll to position [7185, 0]
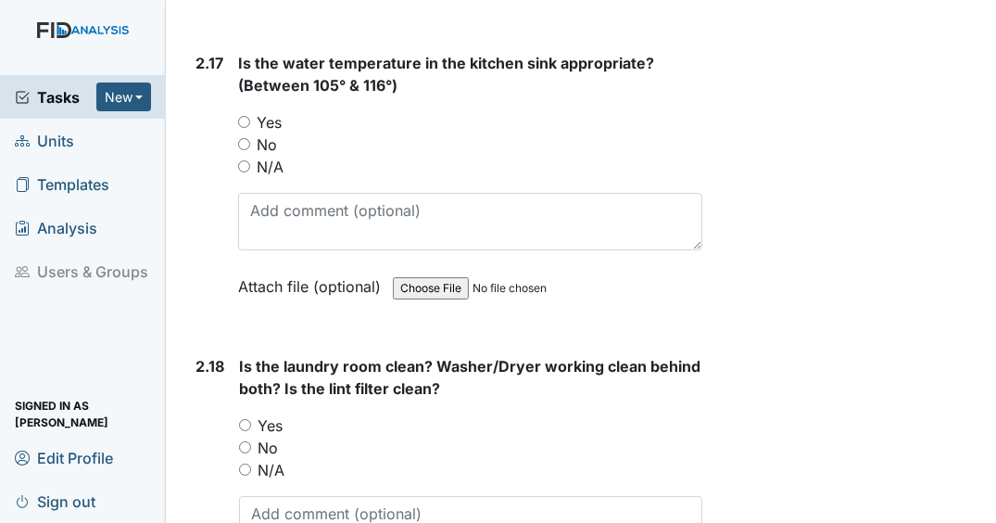
click at [245, 116] on input "Yes" at bounding box center [244, 122] width 12 height 12
radio input "true"
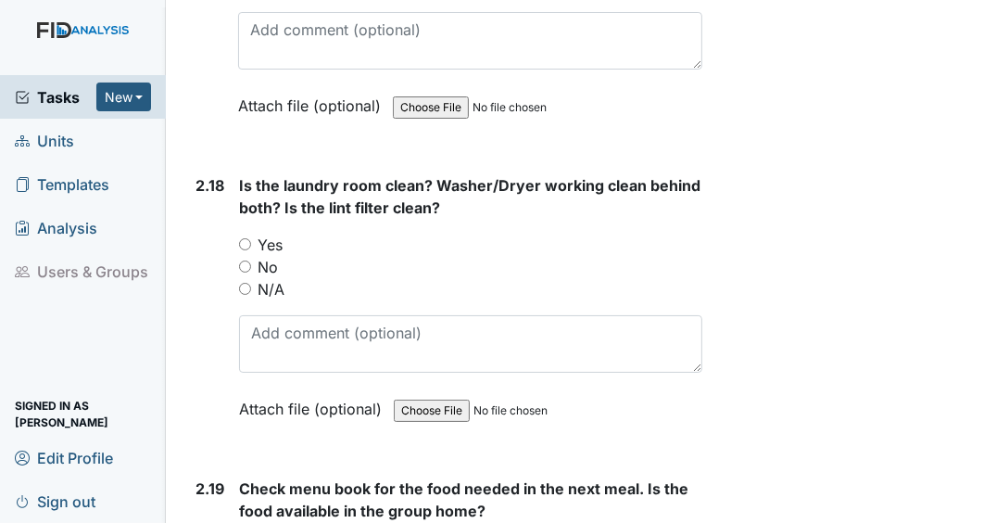
click at [243, 238] on input "Yes" at bounding box center [245, 244] width 12 height 12
radio input "true"
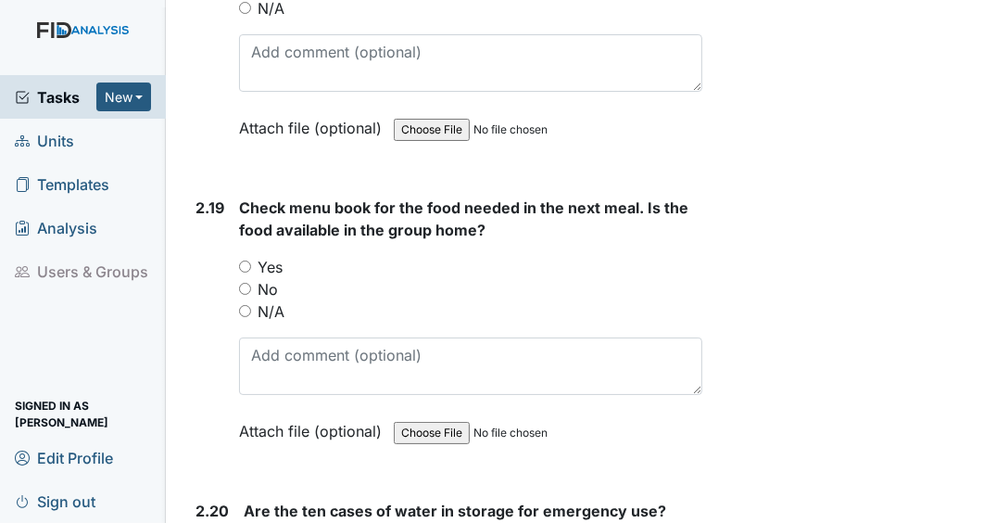
click at [242, 260] on input "Yes" at bounding box center [245, 266] width 12 height 12
radio input "true"
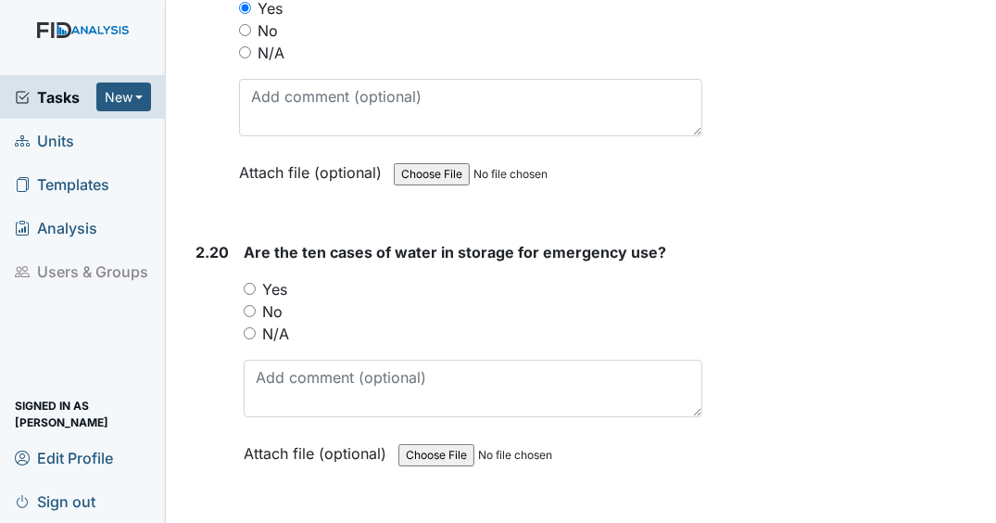
scroll to position [8027, 0]
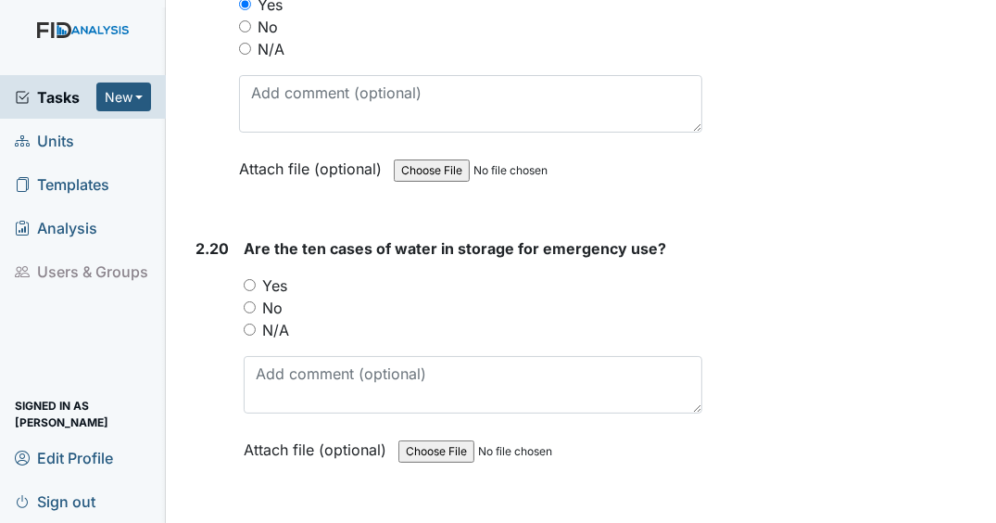
click at [250, 279] on input "Yes" at bounding box center [250, 285] width 12 height 12
radio input "true"
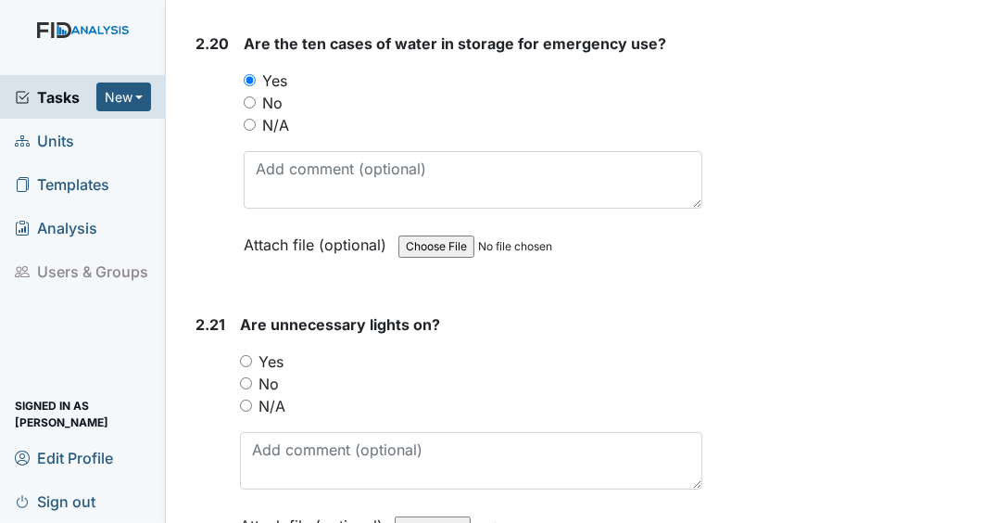
click at [244, 355] on input "Yes" at bounding box center [246, 361] width 12 height 12
radio input "true"
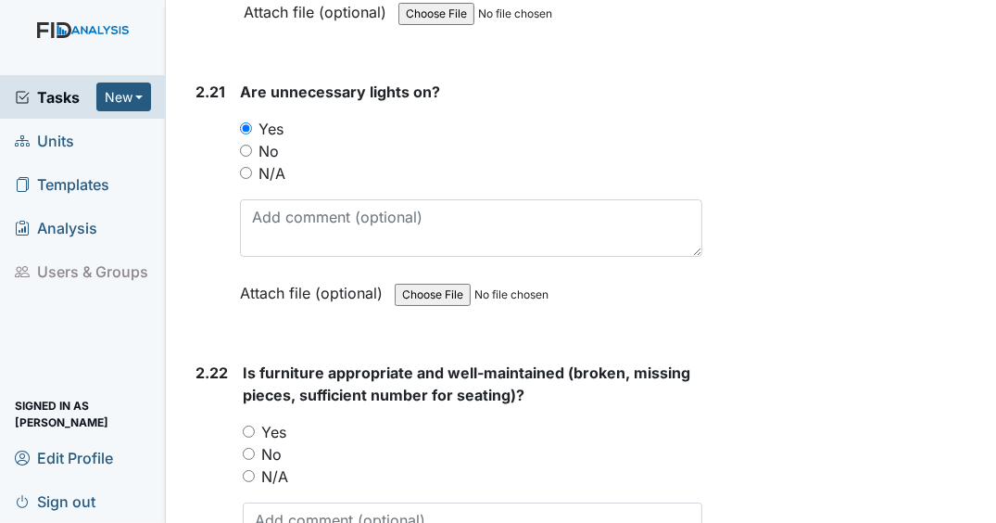
scroll to position [8467, 0]
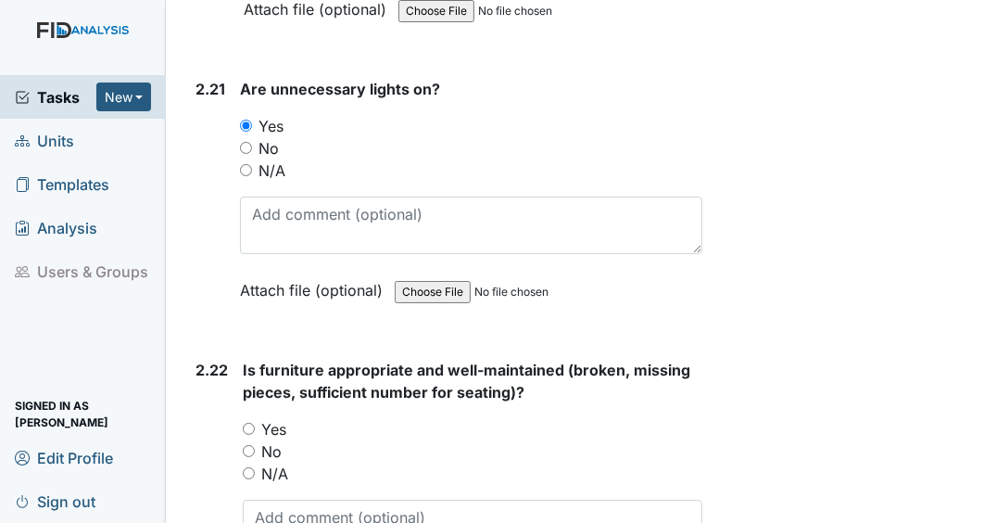
click at [248, 423] on input "Yes" at bounding box center [249, 429] width 12 height 12
radio input "true"
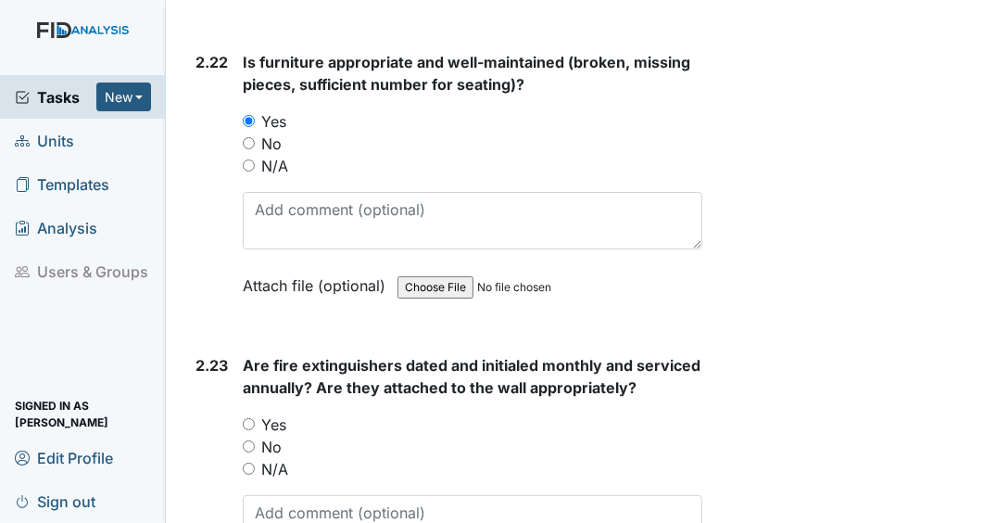
scroll to position [8777, 0]
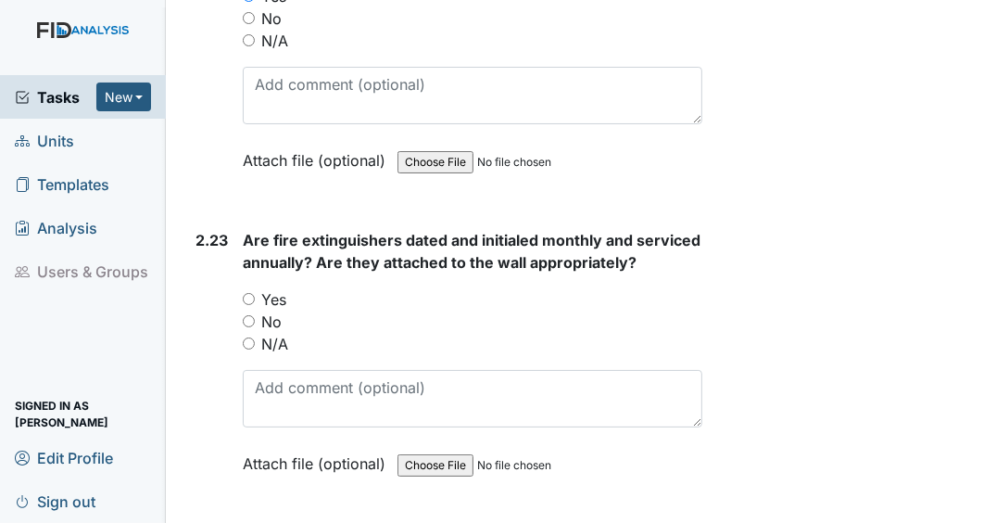
click at [244, 293] on input "Yes" at bounding box center [249, 299] width 12 height 12
radio input "true"
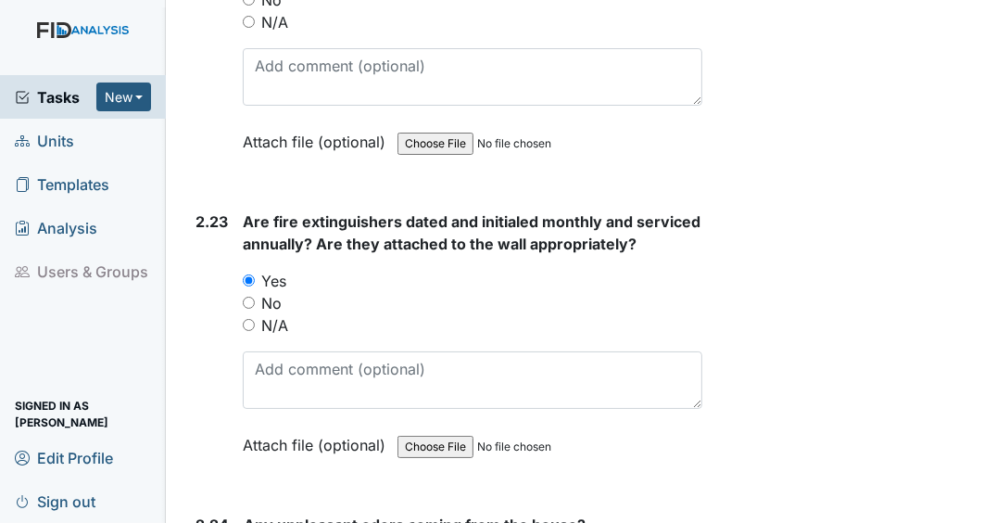
scroll to position [8900, 0]
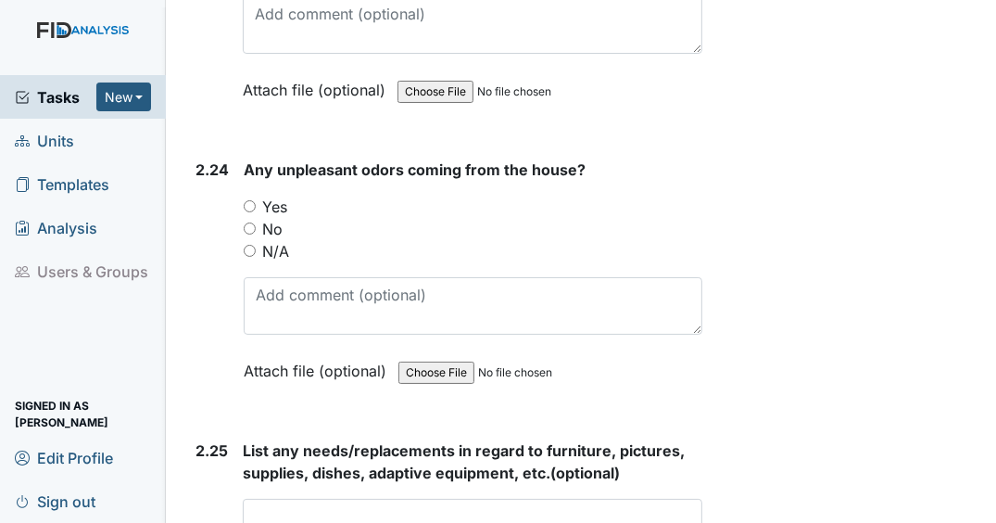
click at [248, 222] on input "No" at bounding box center [250, 228] width 12 height 12
radio input "true"
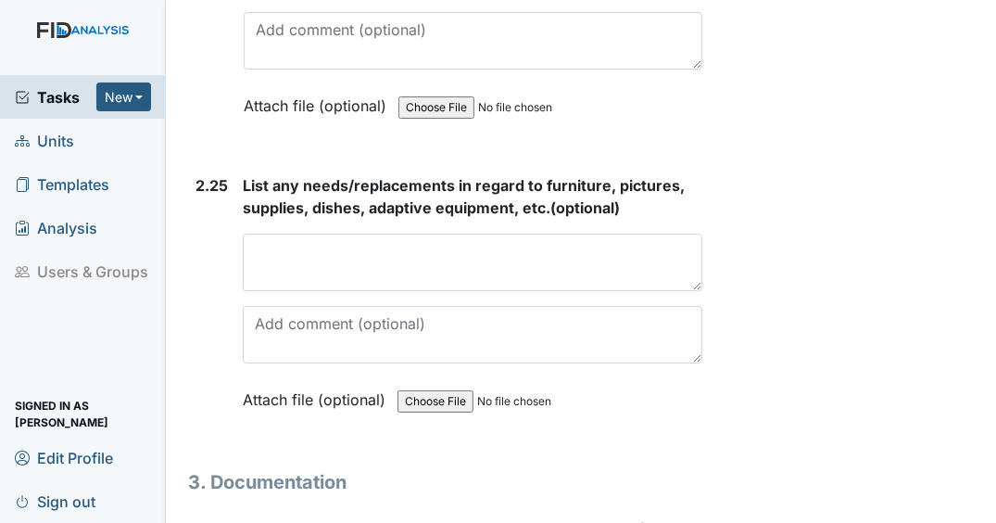
scroll to position [9545, 0]
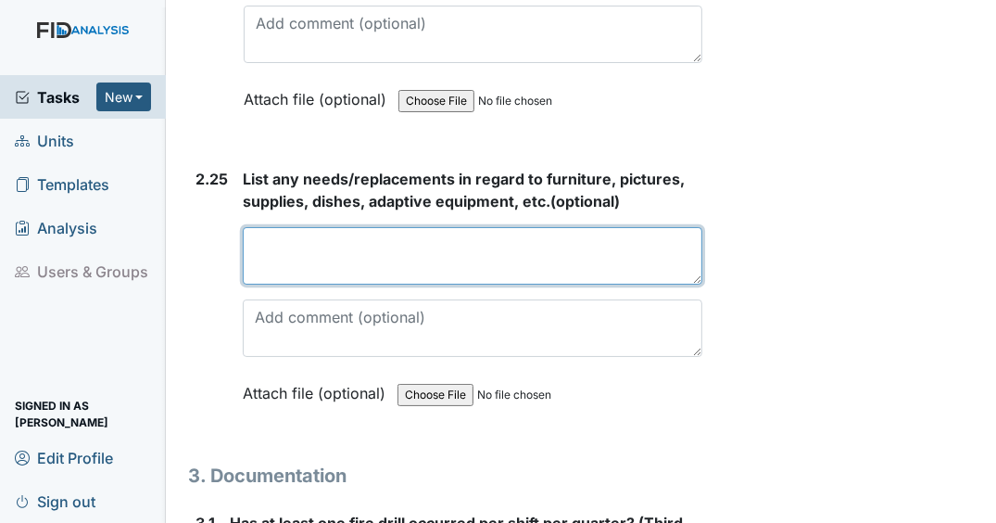
click at [535, 235] on textarea at bounding box center [473, 255] width 460 height 57
type textarea "M"
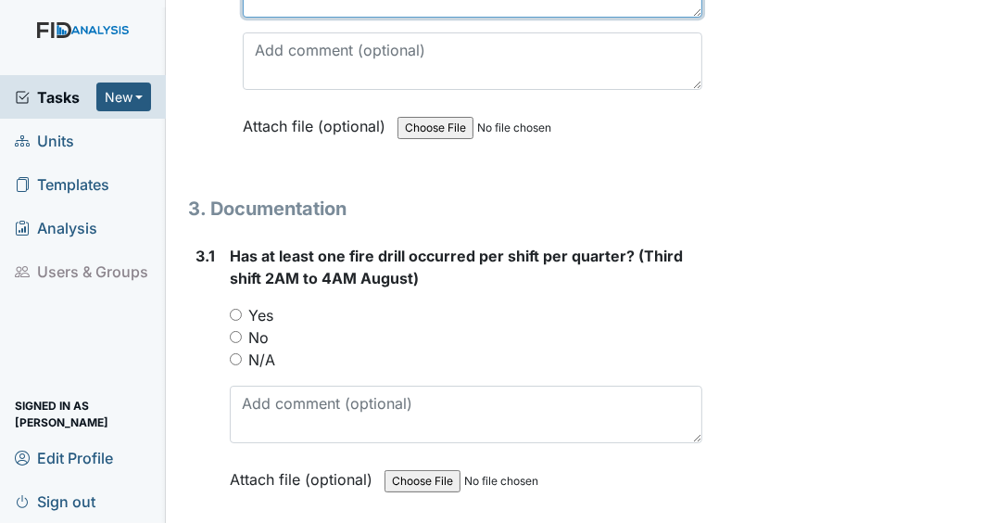
scroll to position [9806, 0]
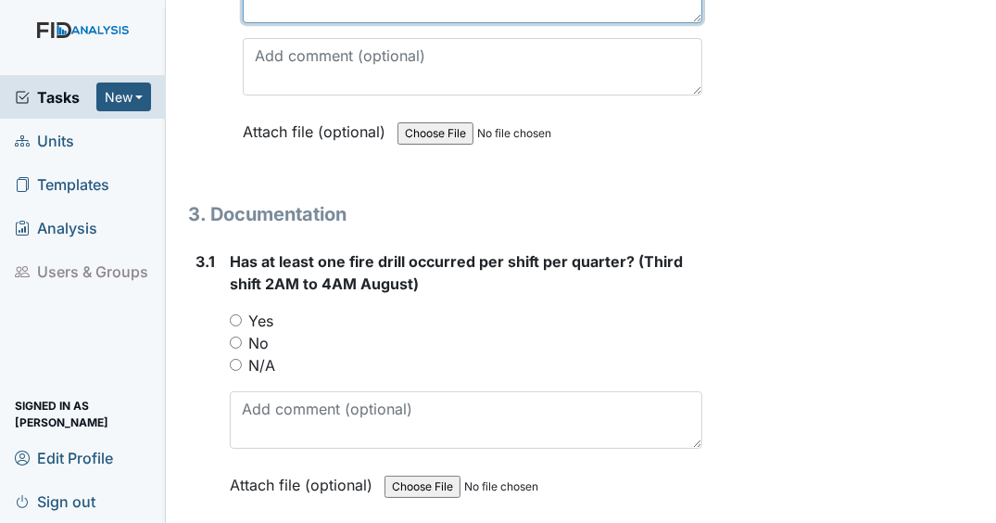
type textarea "N/A"
click at [232, 314] on input "Yes" at bounding box center [236, 320] width 12 height 12
radio input "true"
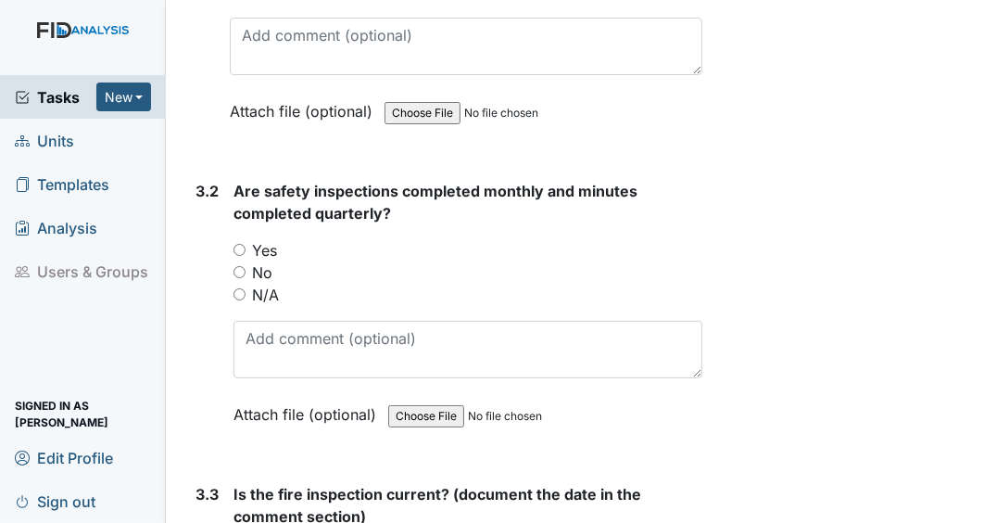
scroll to position [10183, 0]
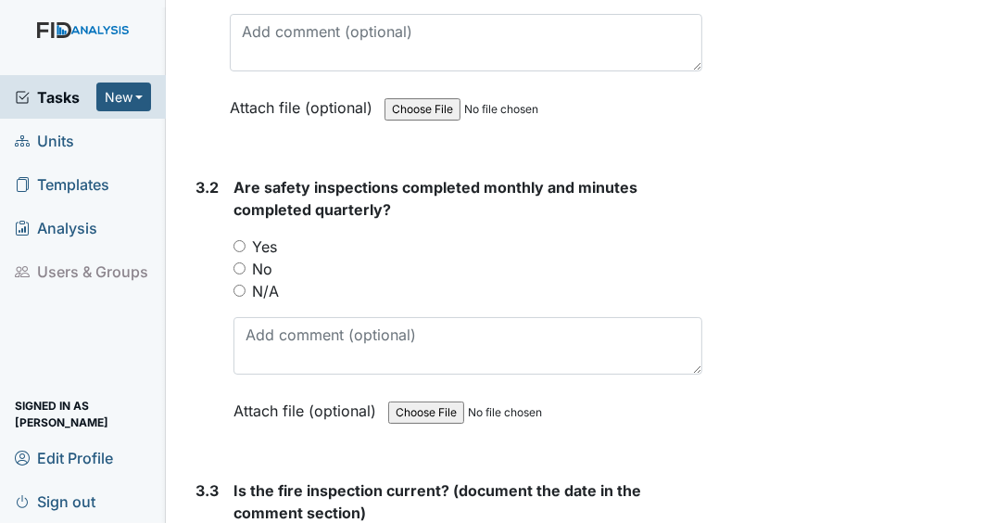
click at [235, 240] on input "Yes" at bounding box center [240, 246] width 12 height 12
radio input "true"
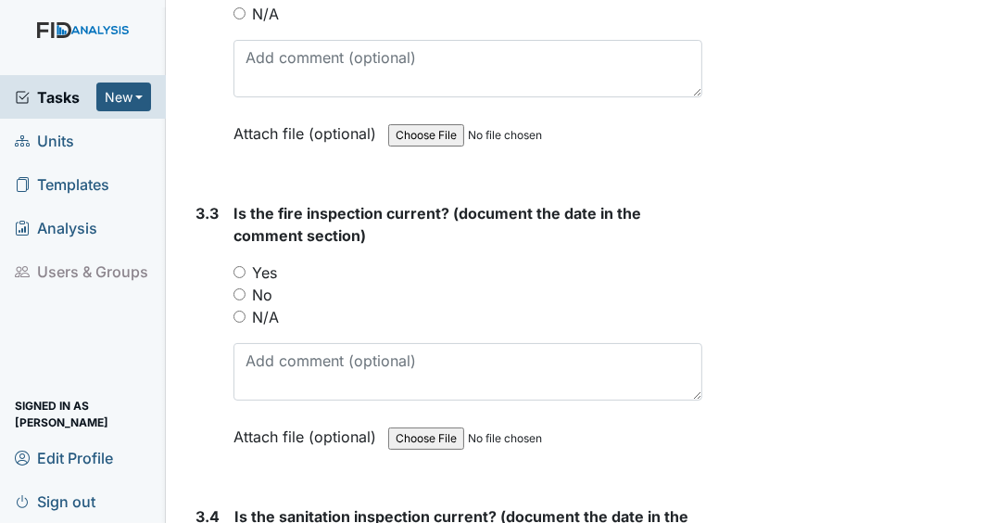
scroll to position [10463, 0]
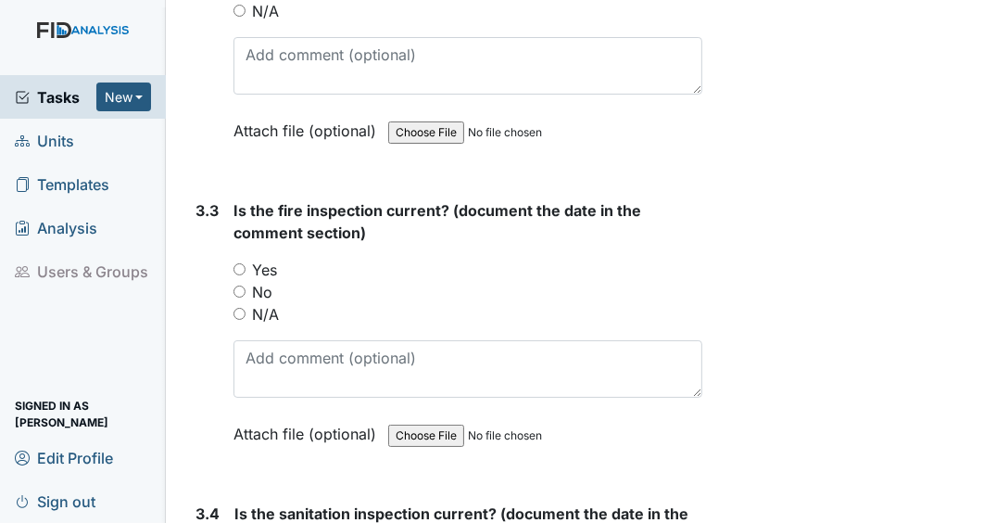
click at [237, 263] on input "Yes" at bounding box center [240, 269] width 12 height 12
radio input "true"
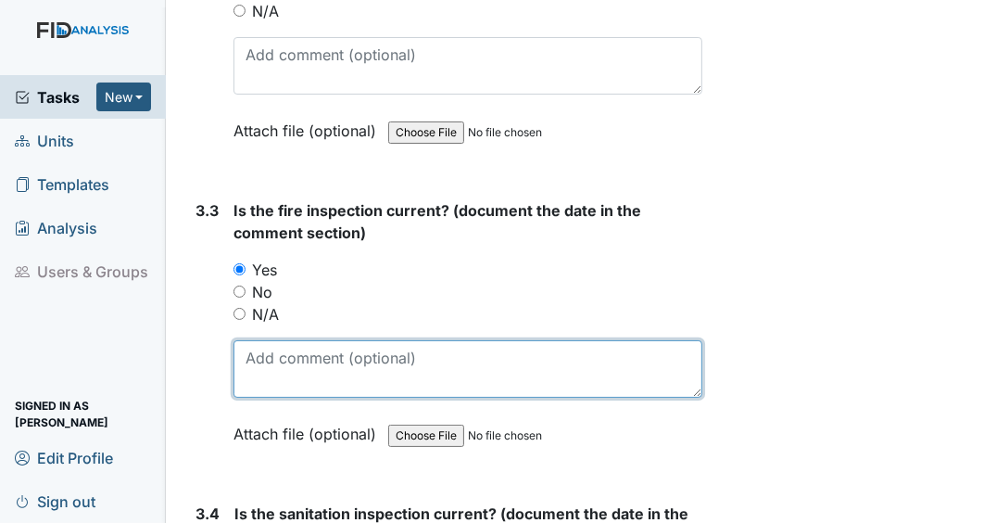
click at [312, 343] on textarea at bounding box center [468, 368] width 469 height 57
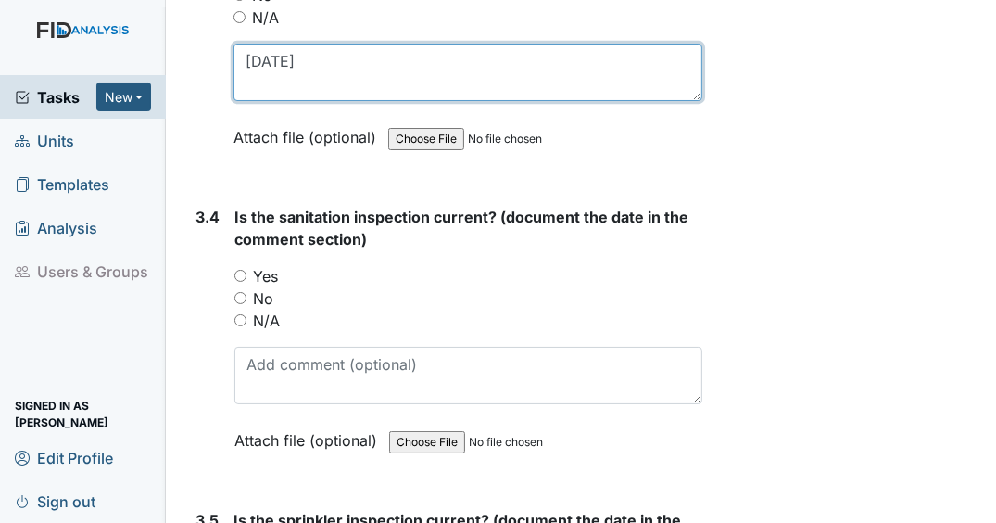
scroll to position [10761, 0]
type textarea "[DATE]"
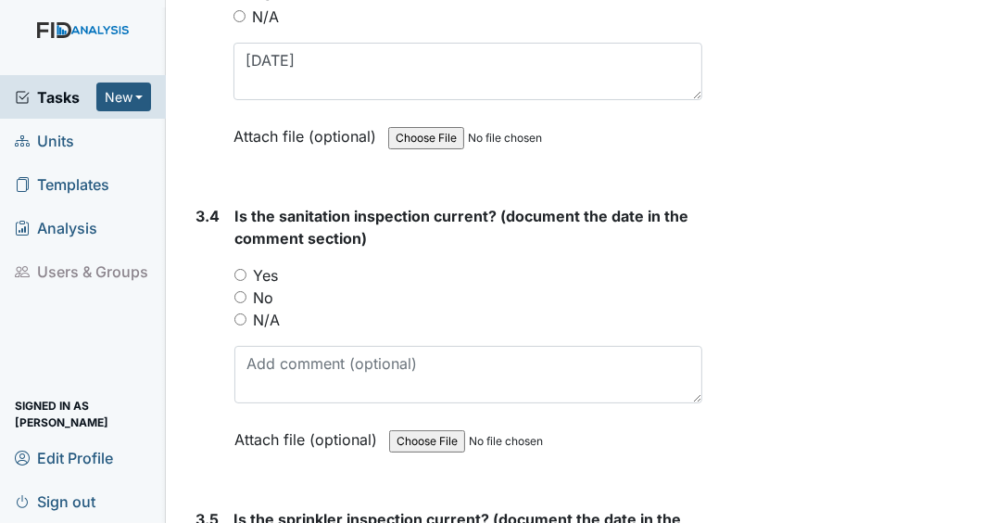
click at [235, 269] on input "Yes" at bounding box center [240, 275] width 12 height 12
radio input "true"
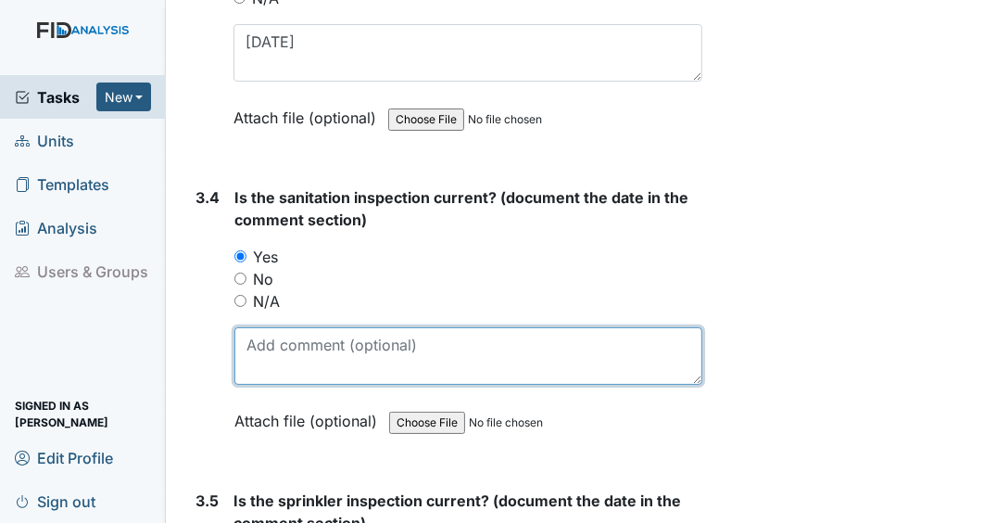
click at [316, 362] on textarea at bounding box center [468, 355] width 468 height 57
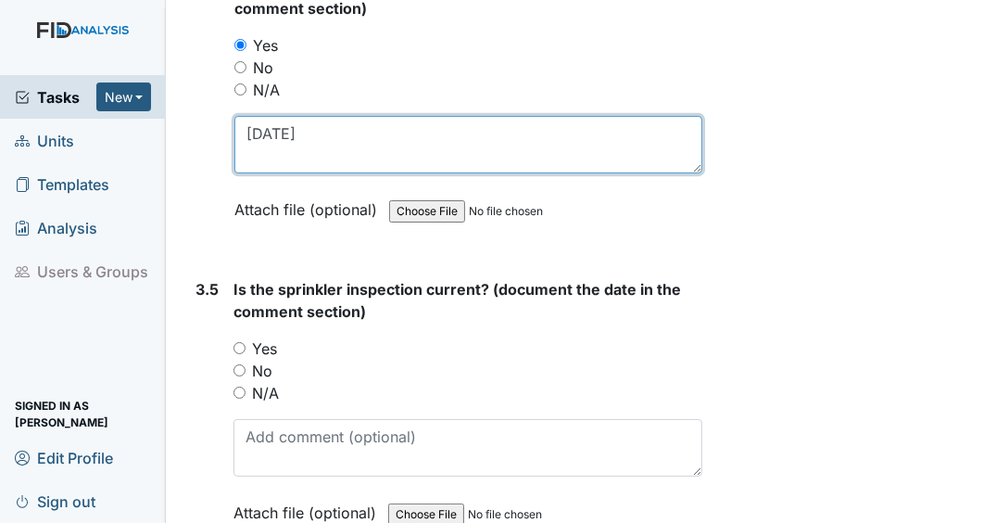
scroll to position [11023, 0]
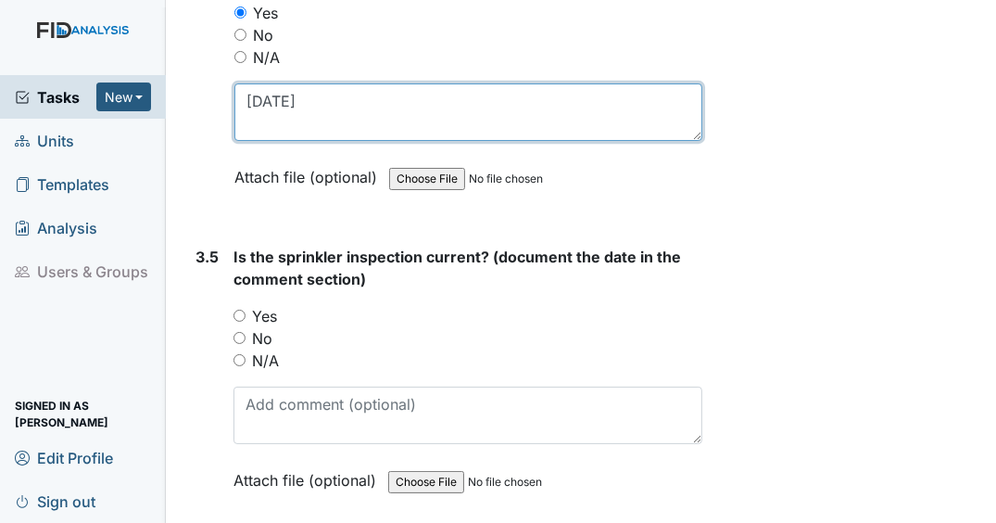
type textarea "[DATE]"
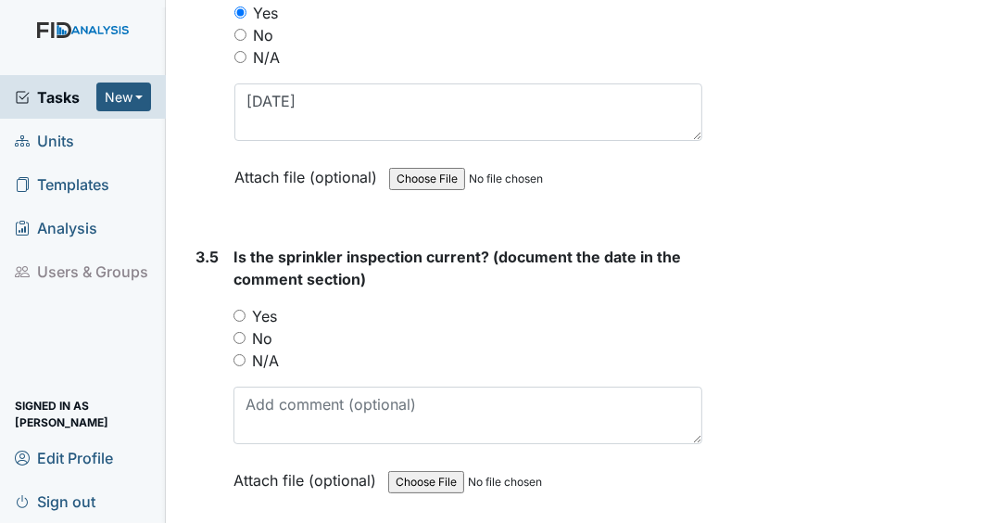
click at [245, 354] on input "N/A" at bounding box center [240, 360] width 12 height 12
radio input "true"
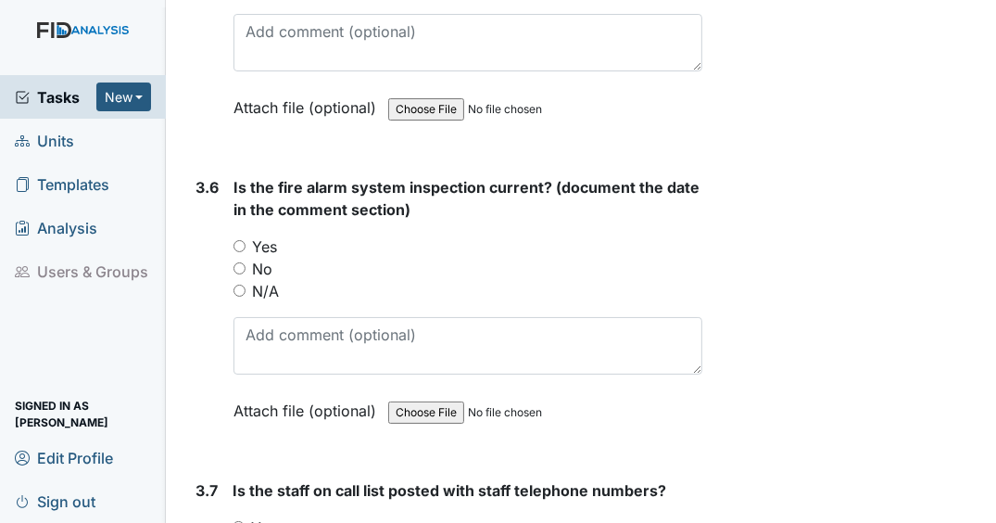
scroll to position [11398, 0]
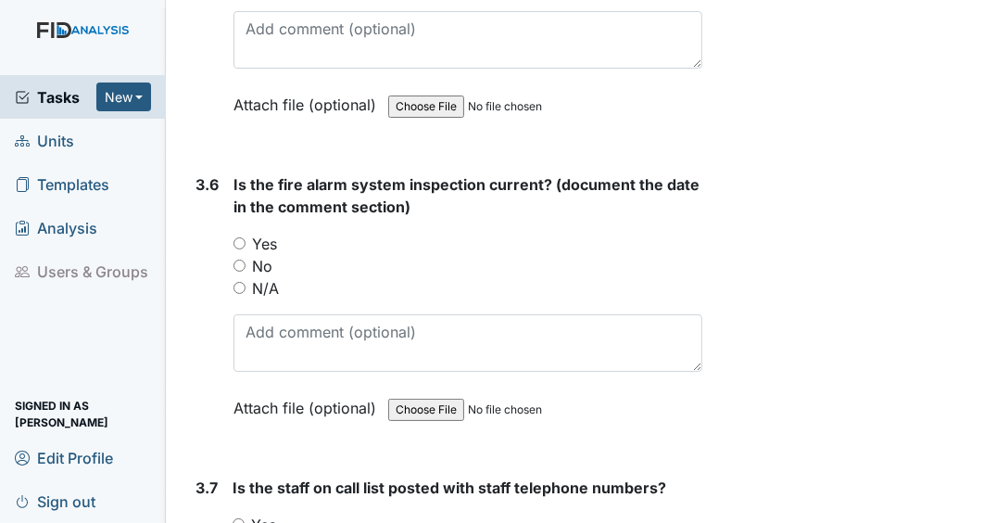
click at [237, 237] on input "Yes" at bounding box center [240, 243] width 12 height 12
radio input "true"
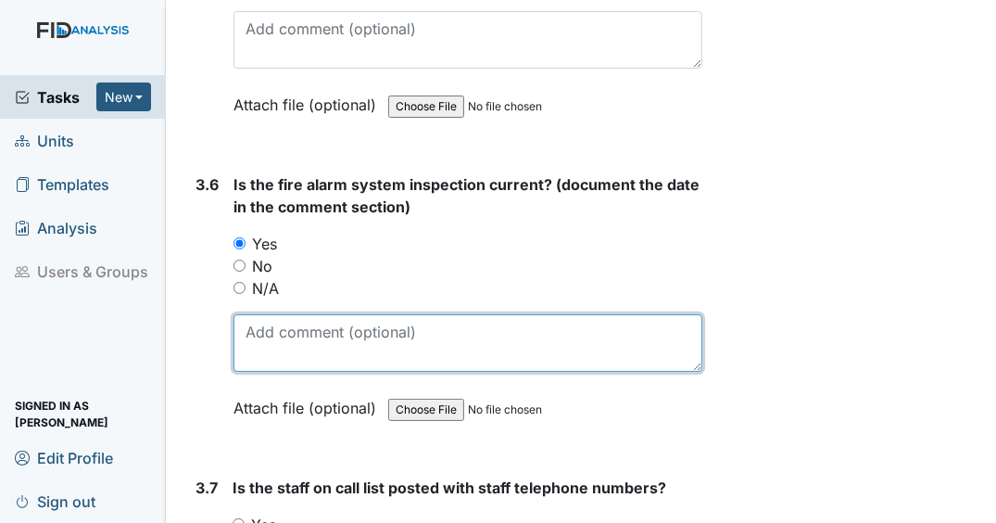
click at [398, 315] on textarea at bounding box center [468, 342] width 469 height 57
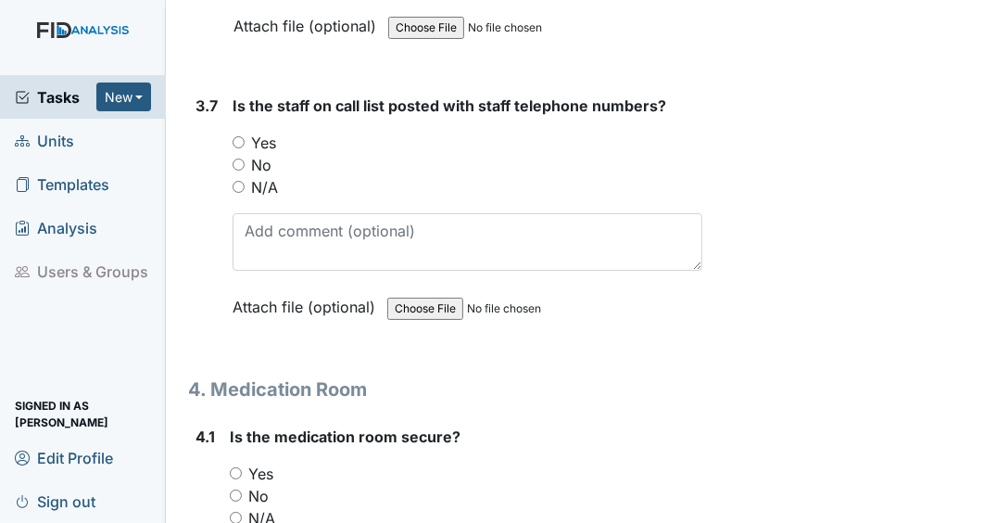
type textarea "[DATE]"
click at [237, 136] on input "Yes" at bounding box center [239, 142] width 12 height 12
radio input "true"
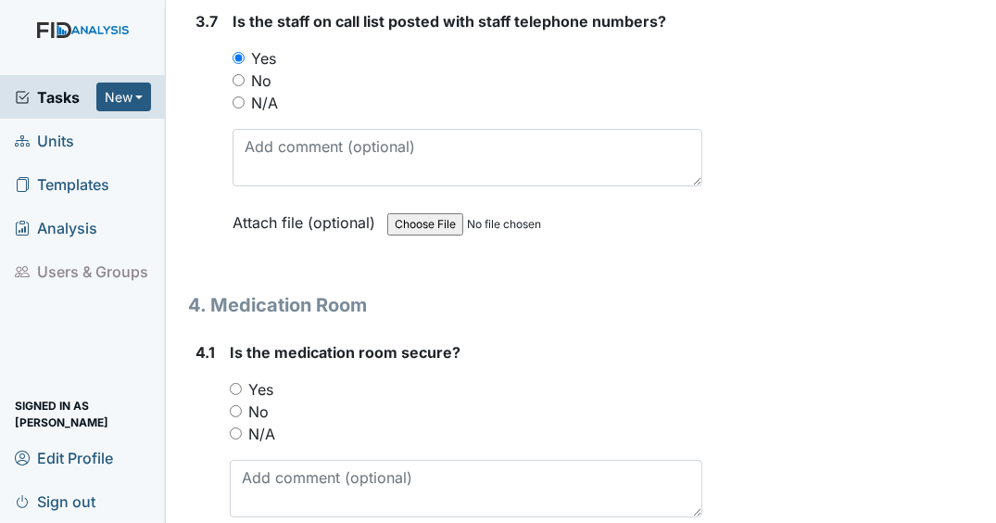
scroll to position [11865, 0]
click at [235, 382] on input "Yes" at bounding box center [236, 388] width 12 height 12
radio input "true"
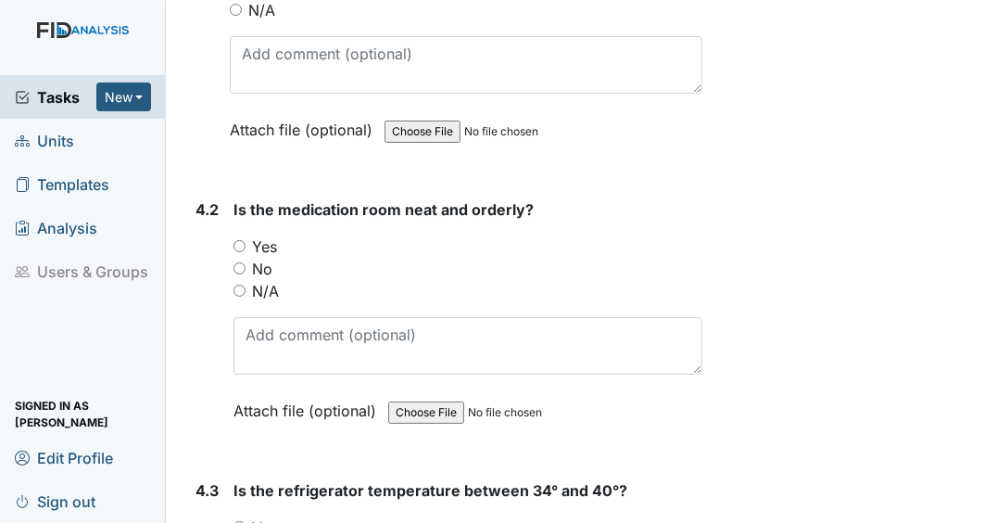
click at [234, 240] on input "Yes" at bounding box center [240, 246] width 12 height 12
radio input "true"
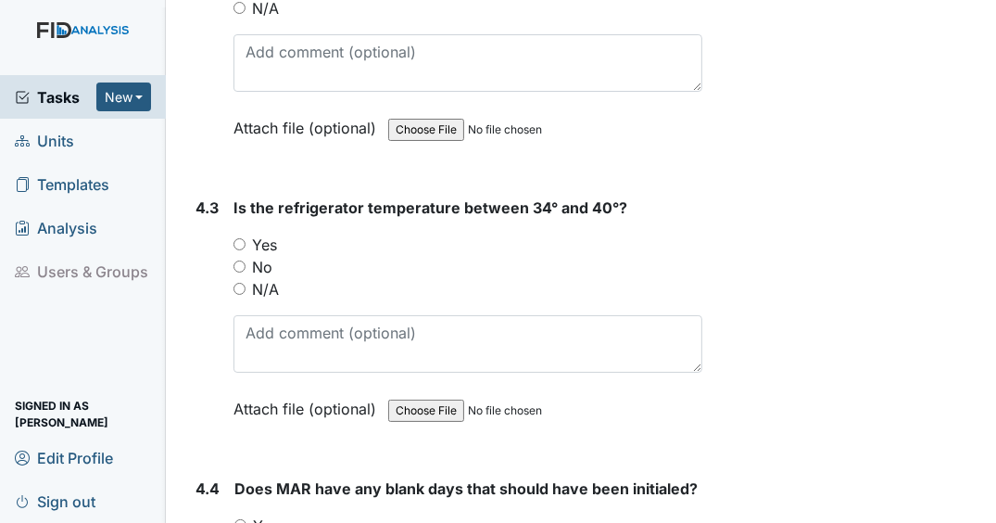
click at [237, 238] on input "Yes" at bounding box center [240, 244] width 12 height 12
radio input "true"
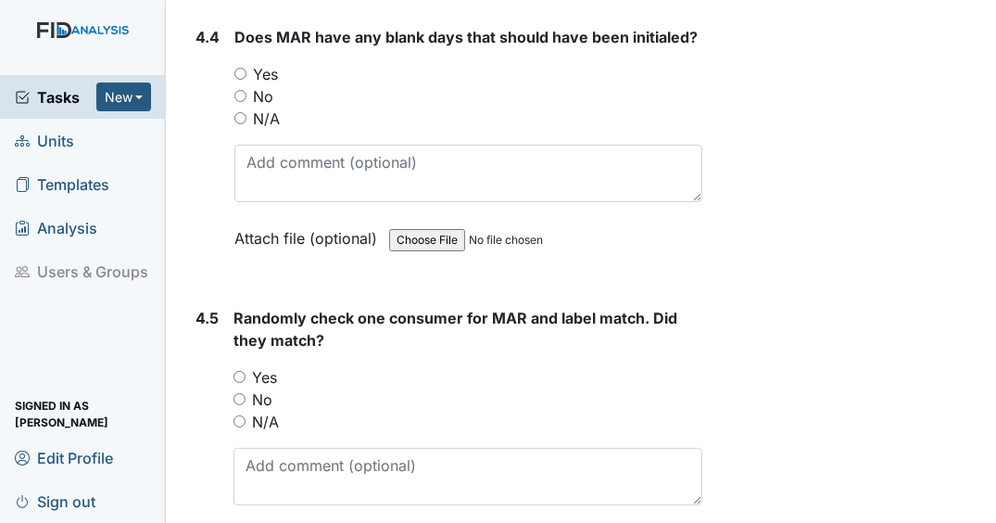
scroll to position [13030, 0]
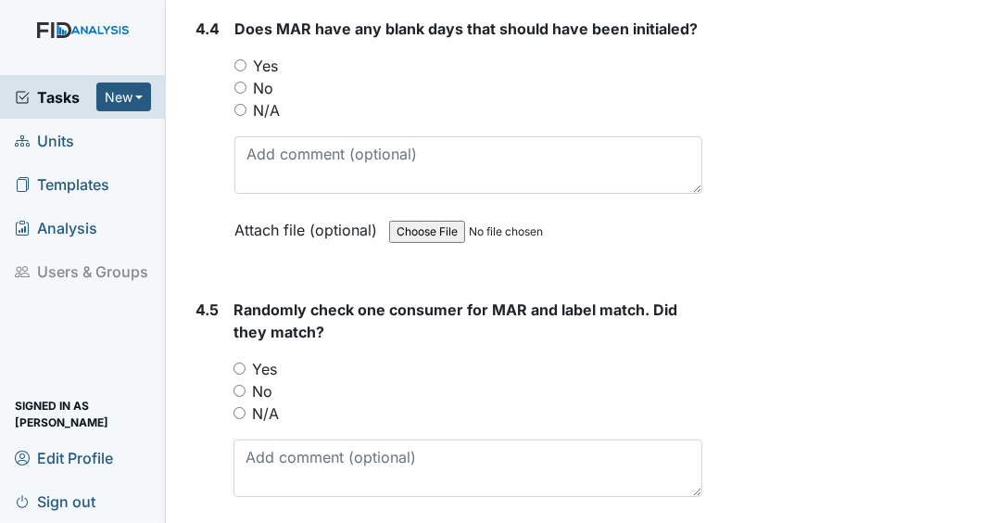
click at [234, 362] on input "Yes" at bounding box center [240, 368] width 12 height 12
radio input "true"
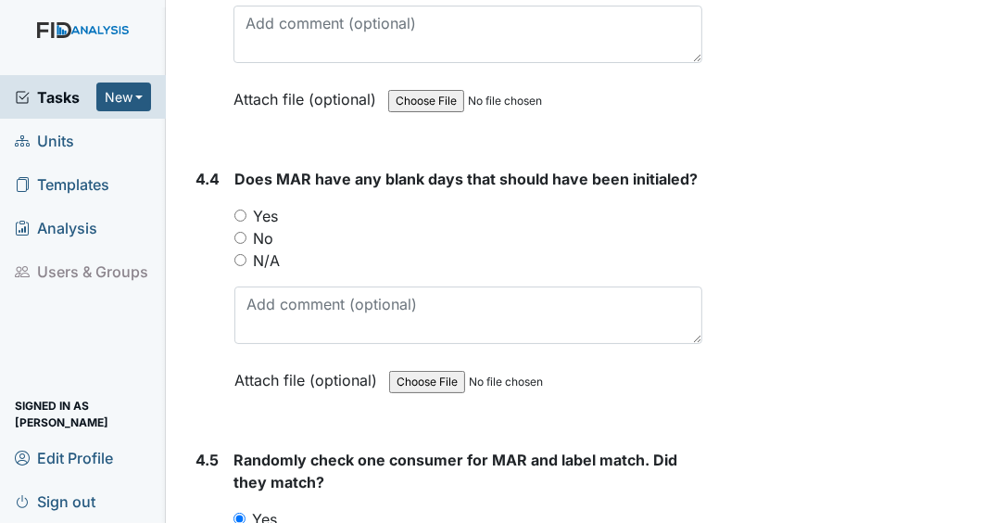
scroll to position [12879, 0]
click at [239, 233] on input "No" at bounding box center [240, 239] width 12 height 12
radio input "true"
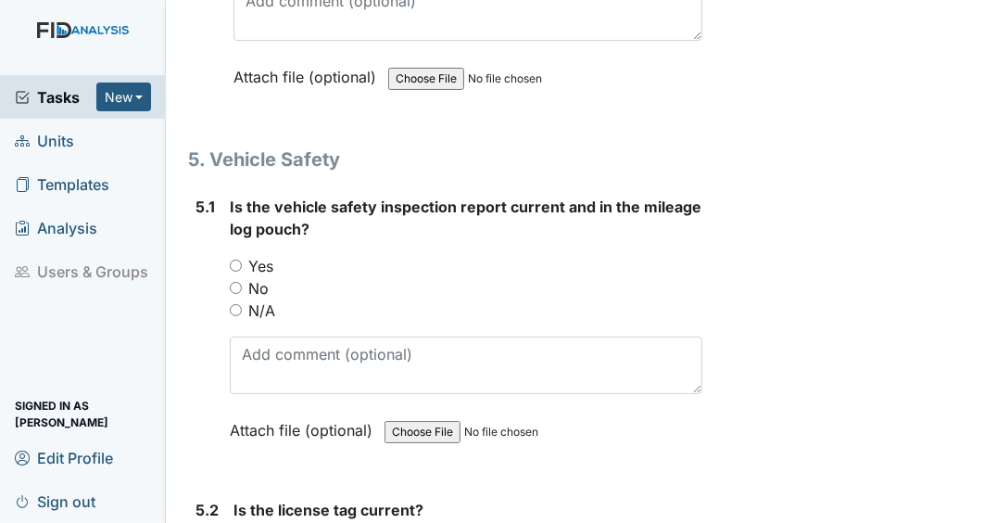
scroll to position [13486, 0]
click at [235, 259] on input "Yes" at bounding box center [236, 265] width 12 height 12
radio input "true"
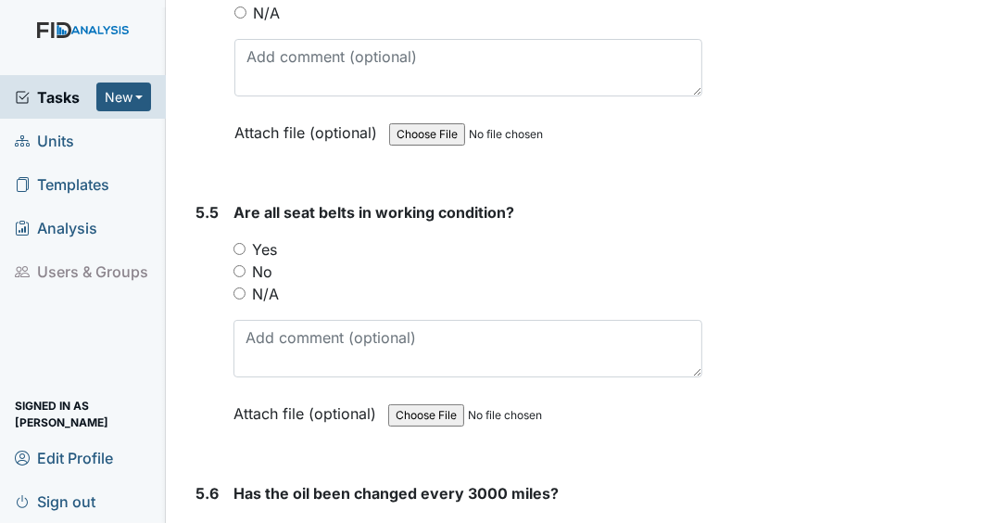
scroll to position [14663, 0]
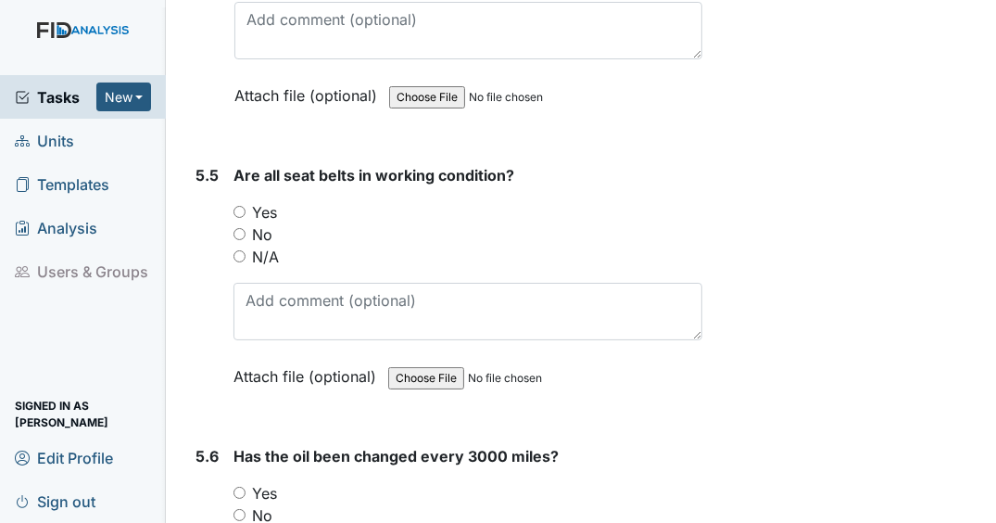
click at [240, 206] on input "Yes" at bounding box center [240, 212] width 12 height 12
radio input "true"
click at [240, 486] on input "Yes" at bounding box center [240, 492] width 12 height 12
radio input "true"
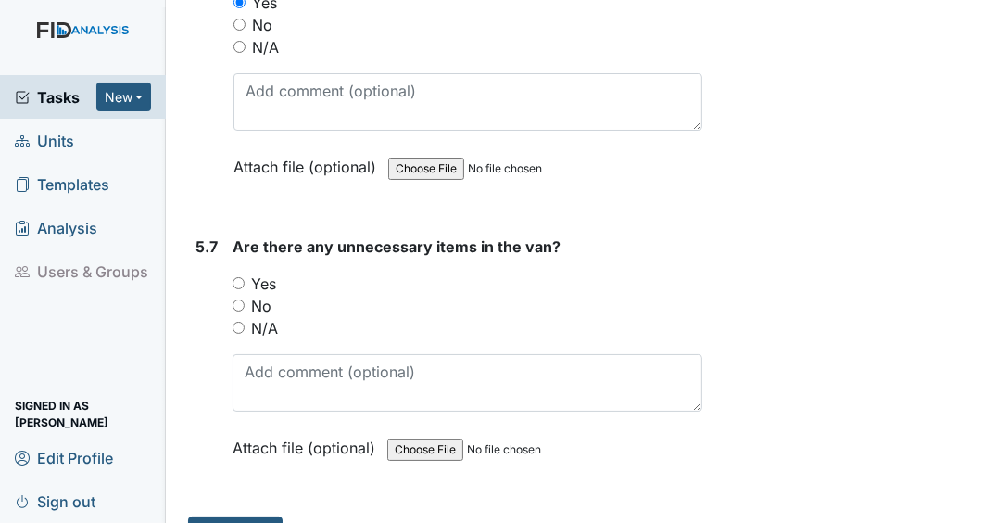
click at [240, 299] on input "No" at bounding box center [239, 305] width 12 height 12
radio input "true"
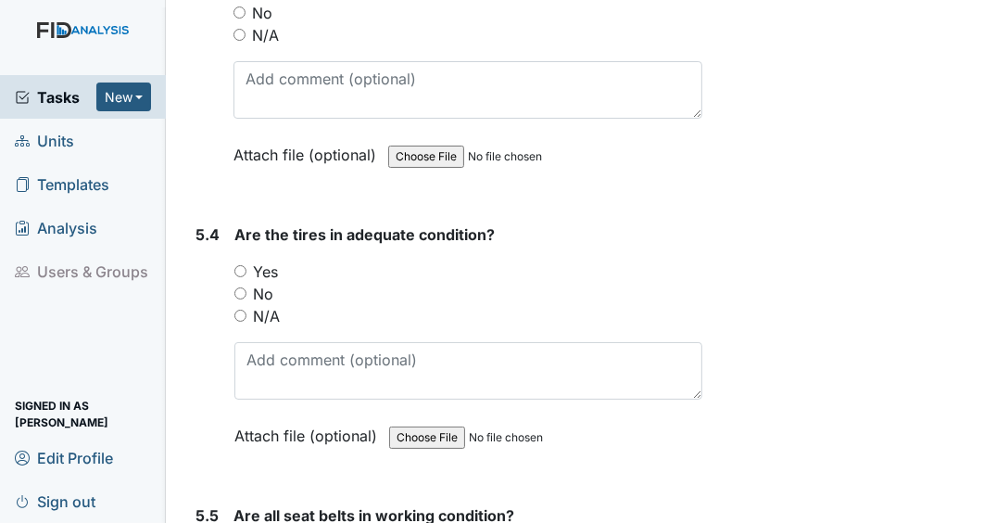
scroll to position [14322, 0]
click at [239, 266] on input "Yes" at bounding box center [240, 272] width 12 height 12
radio input "true"
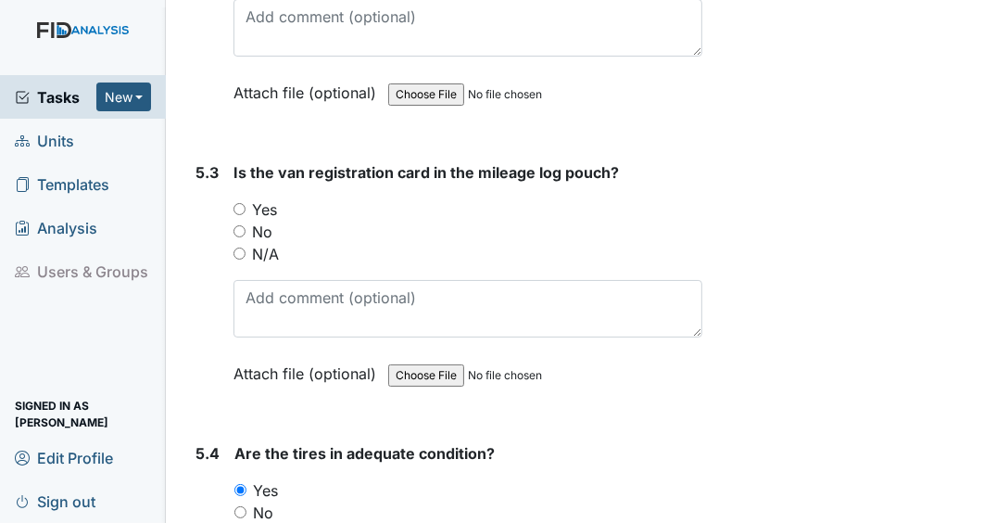
scroll to position [14102, 0]
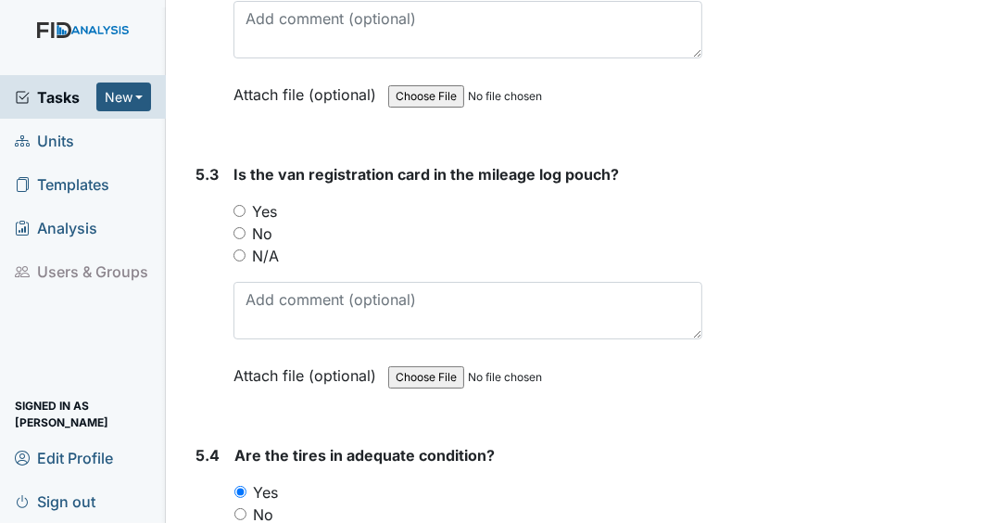
click at [239, 205] on input "Yes" at bounding box center [240, 211] width 12 height 12
radio input "true"
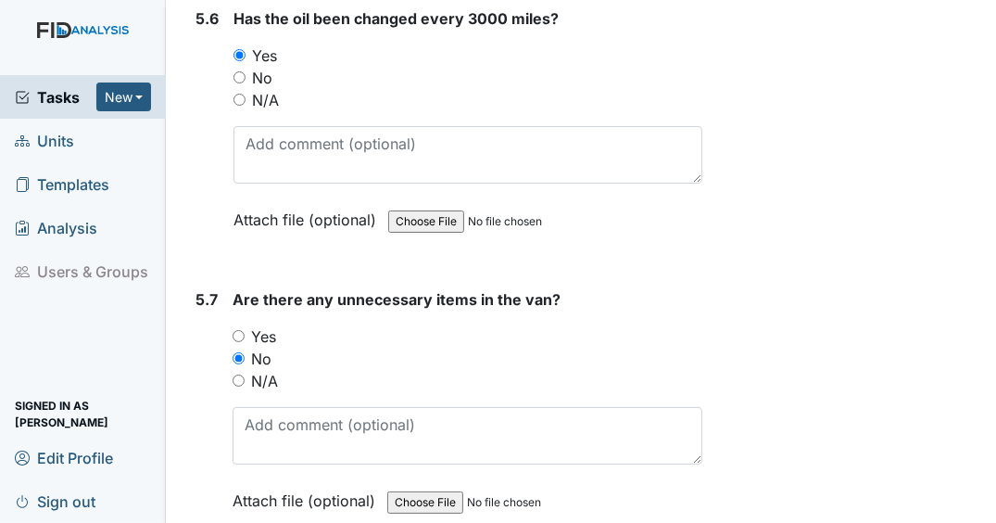
scroll to position [15153, 0]
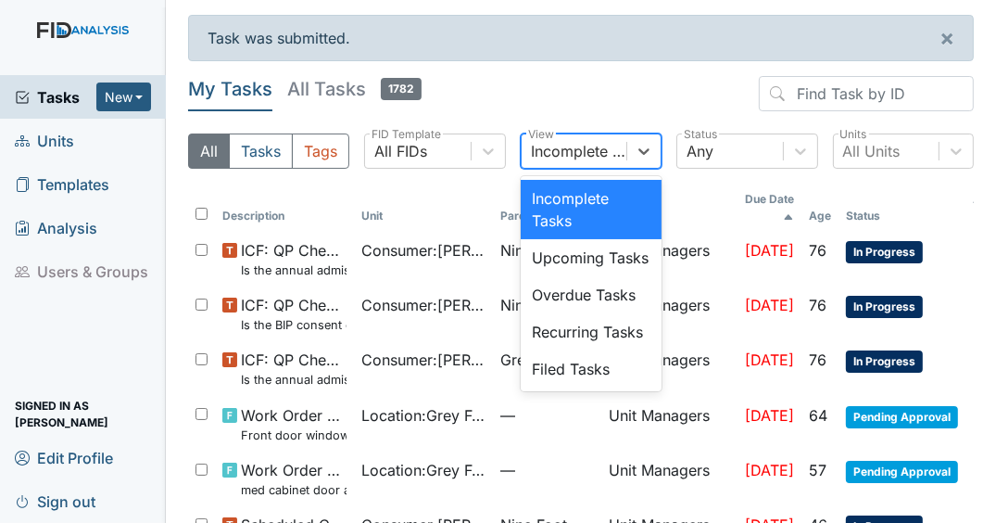
click at [585, 387] on div "Filed Tasks" at bounding box center [591, 368] width 141 height 37
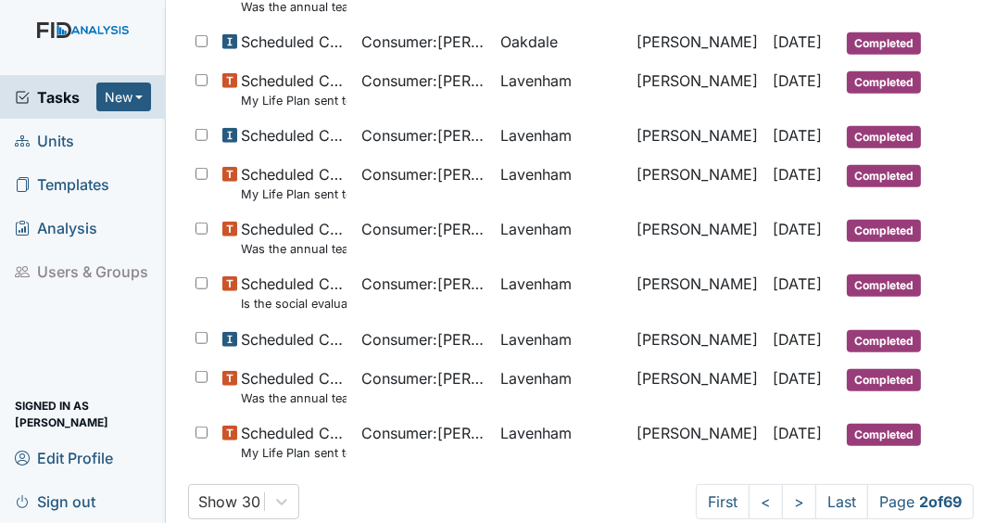
scroll to position [1270, 0]
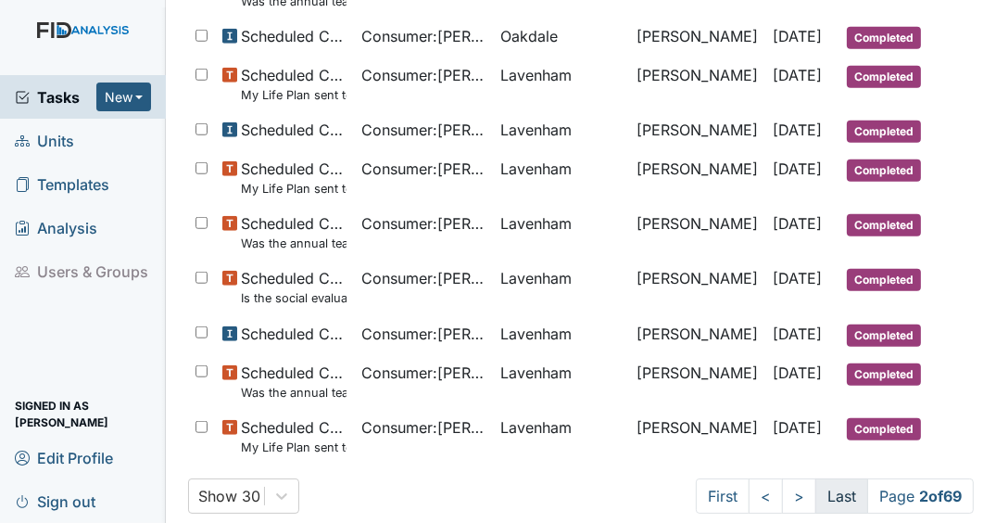
click at [831, 478] on link "Last" at bounding box center [841, 495] width 53 height 35
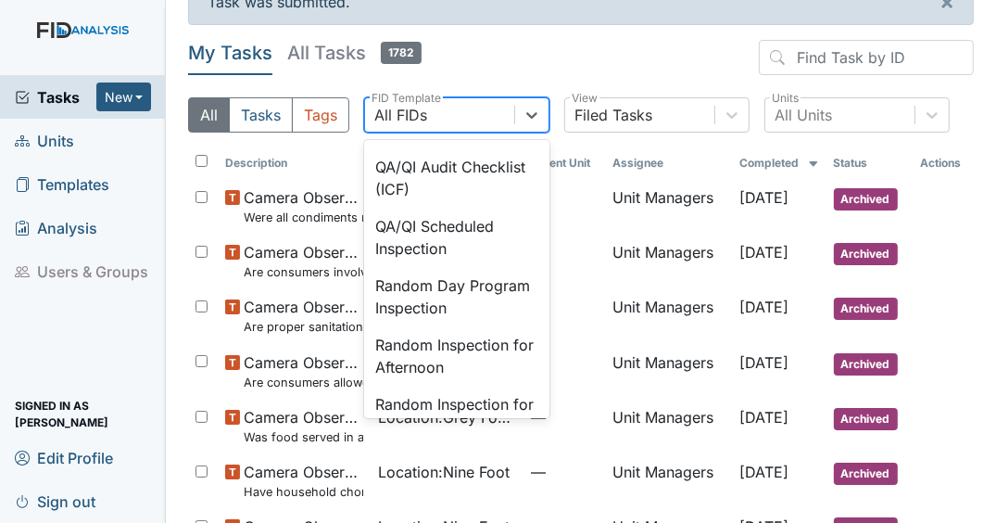
scroll to position [1502, 0]
click at [430, 267] on div "QA/QI Scheduled Inspection" at bounding box center [456, 237] width 185 height 59
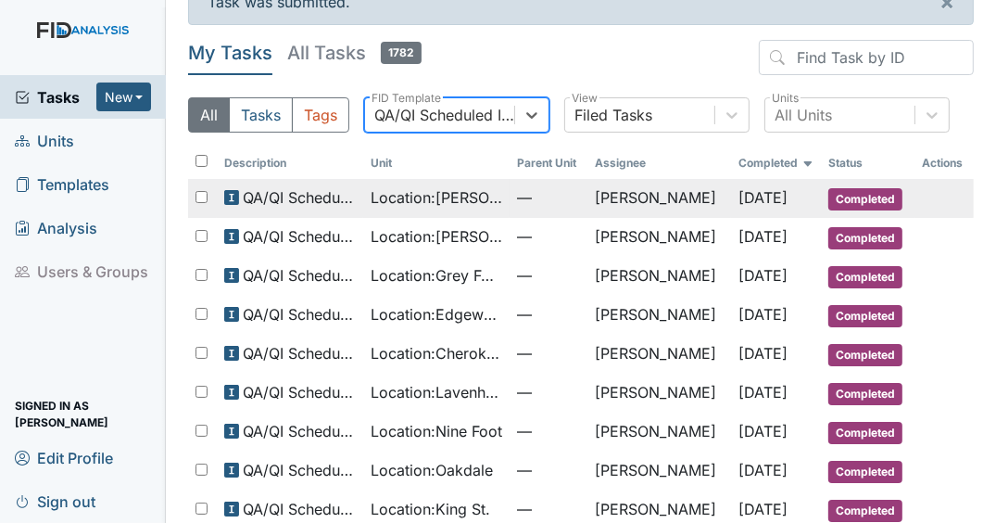
click at [857, 199] on span "Completed" at bounding box center [865, 199] width 74 height 22
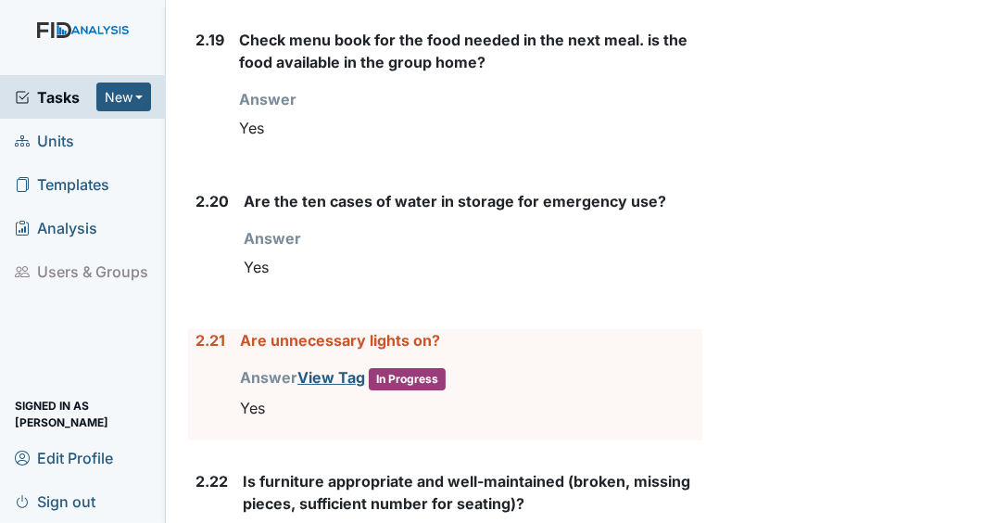
scroll to position [4476, 0]
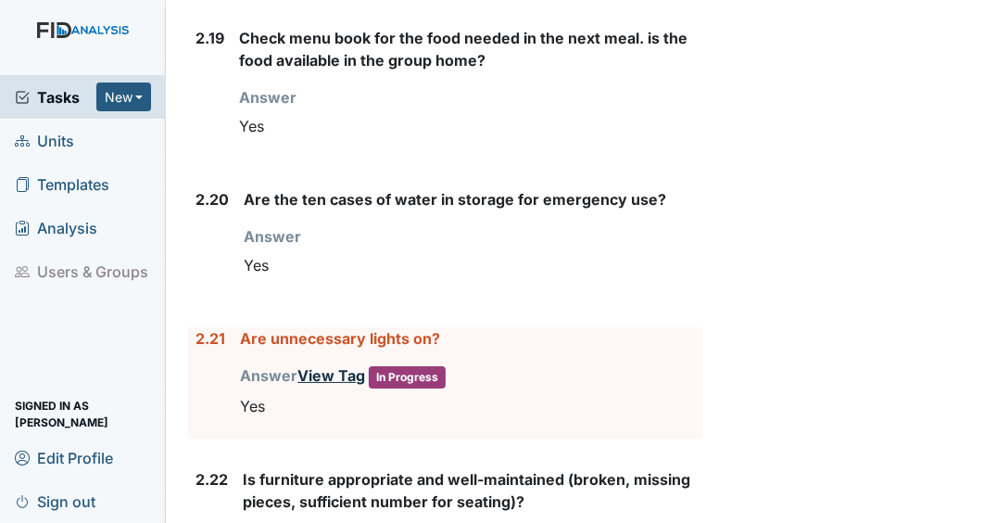
click at [328, 366] on link "View Tag" at bounding box center [331, 375] width 68 height 19
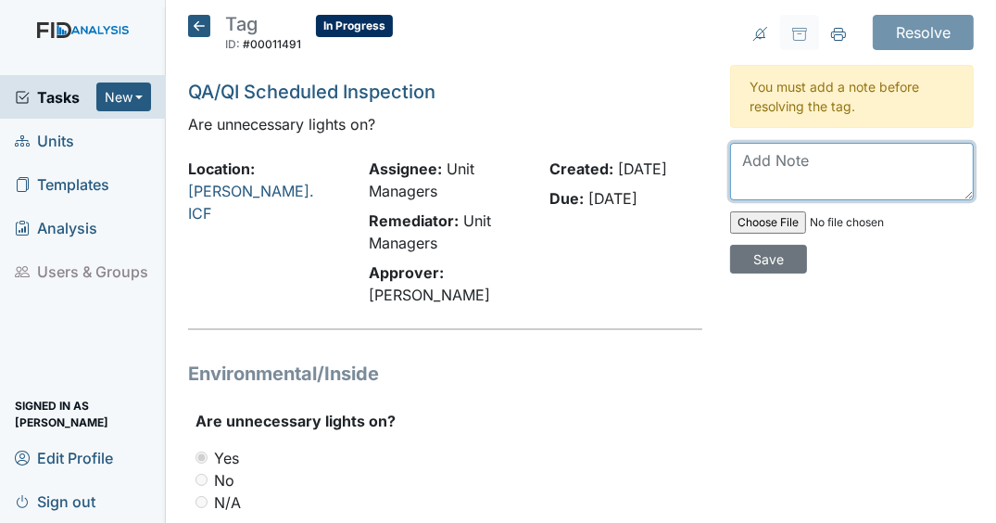
click at [808, 163] on textarea at bounding box center [852, 171] width 244 height 57
type textarea "error /correct response was no. TB"
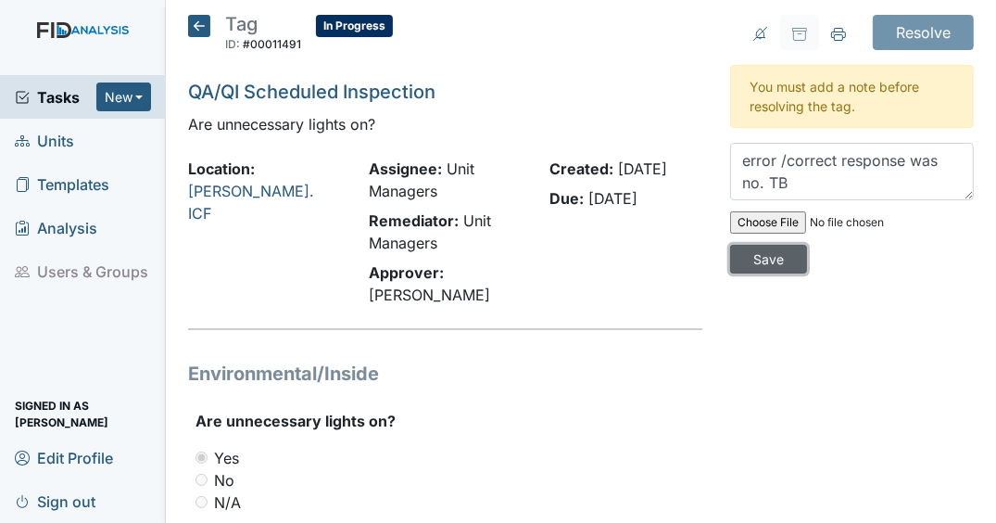
click at [767, 261] on input "Save" at bounding box center [768, 259] width 77 height 29
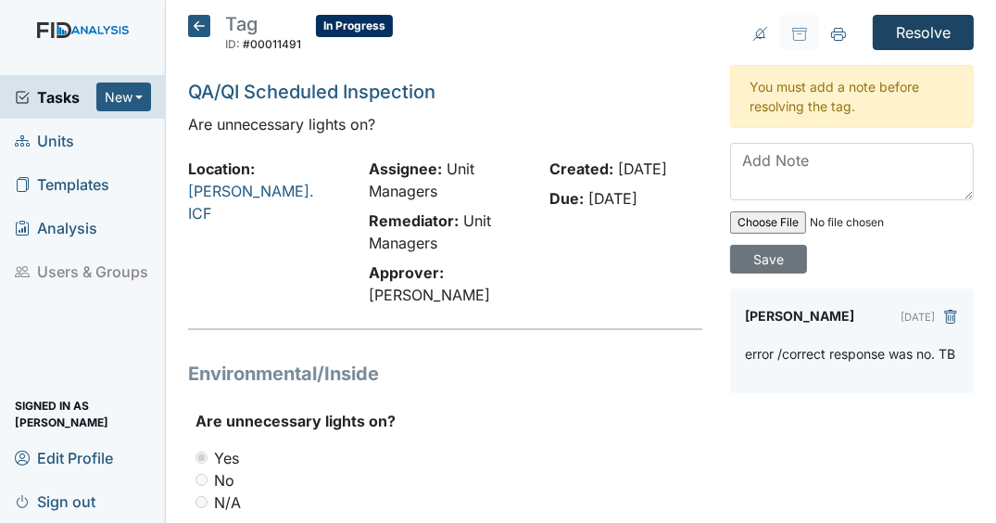
click at [903, 31] on input "Resolve" at bounding box center [923, 32] width 101 height 35
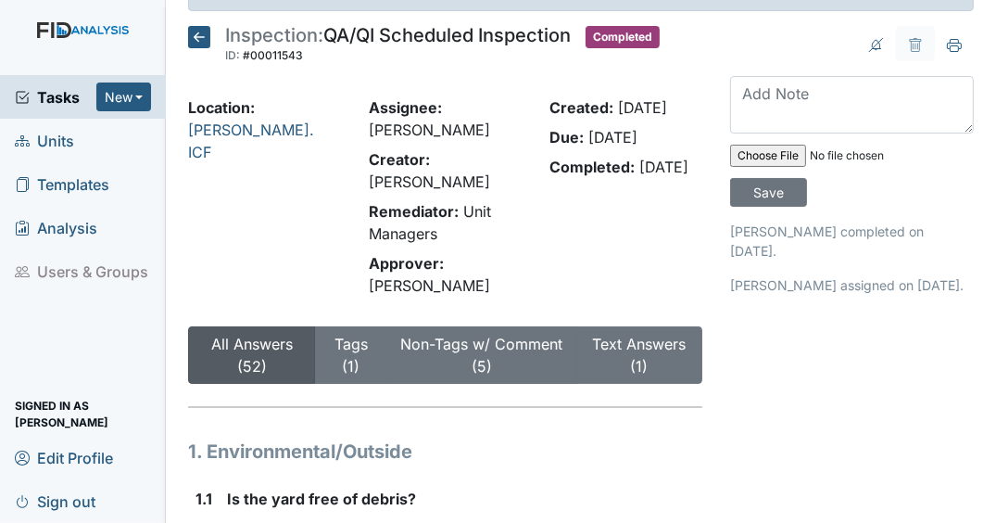
scroll to position [49, 0]
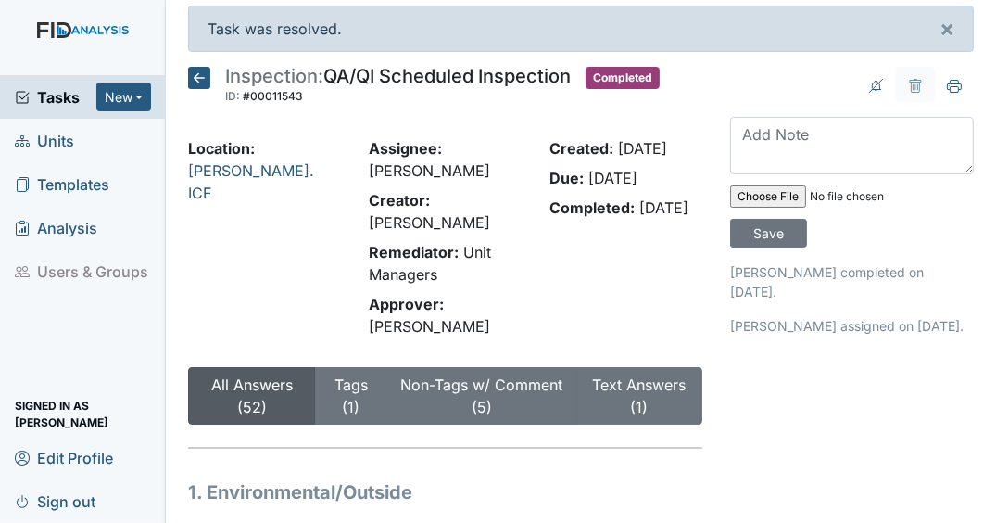
scroll to position [0, 0]
